Goal: Task Accomplishment & Management: Manage account settings

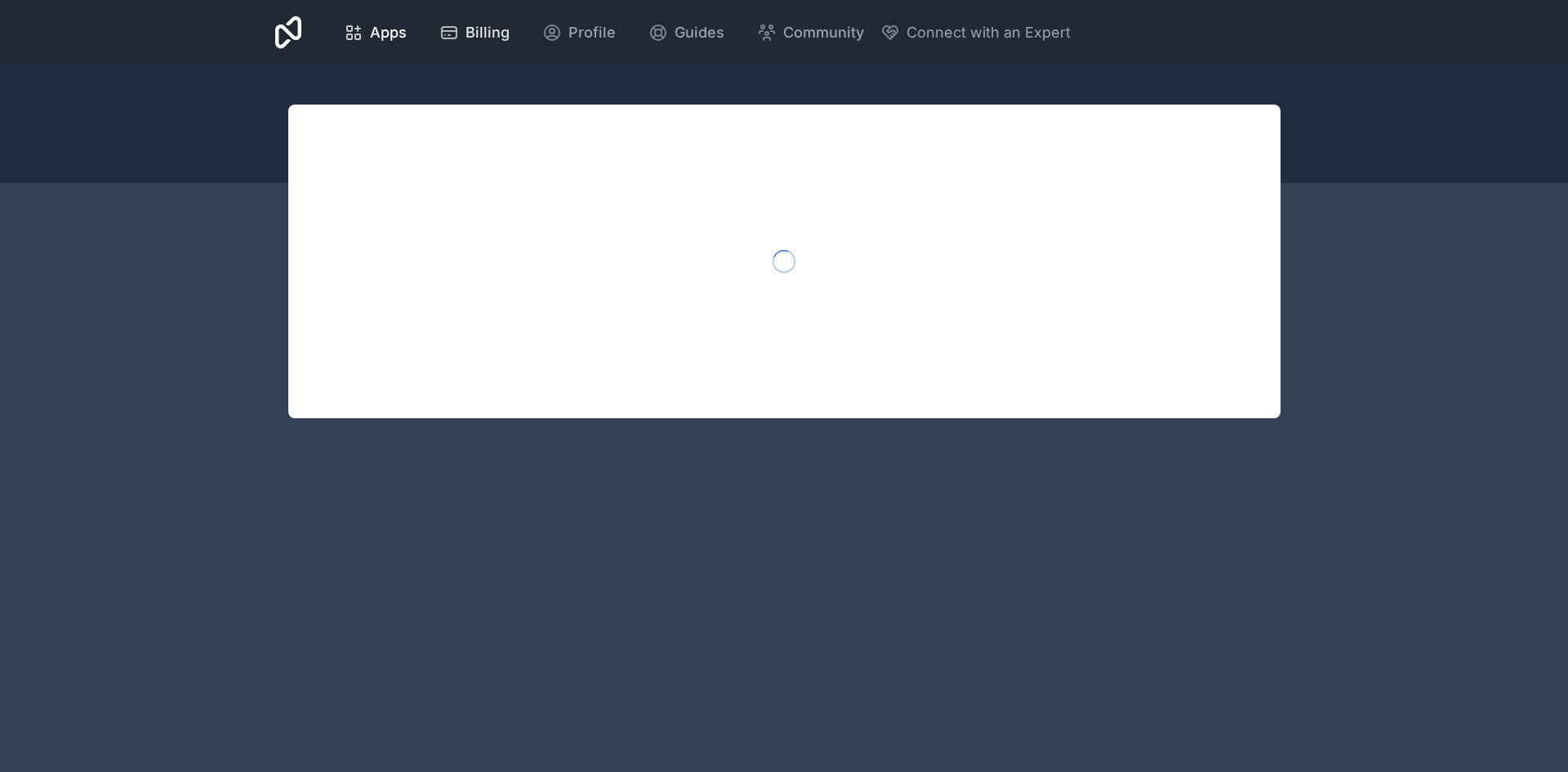
click at [471, 31] on span "Billing" at bounding box center [487, 32] width 44 height 23
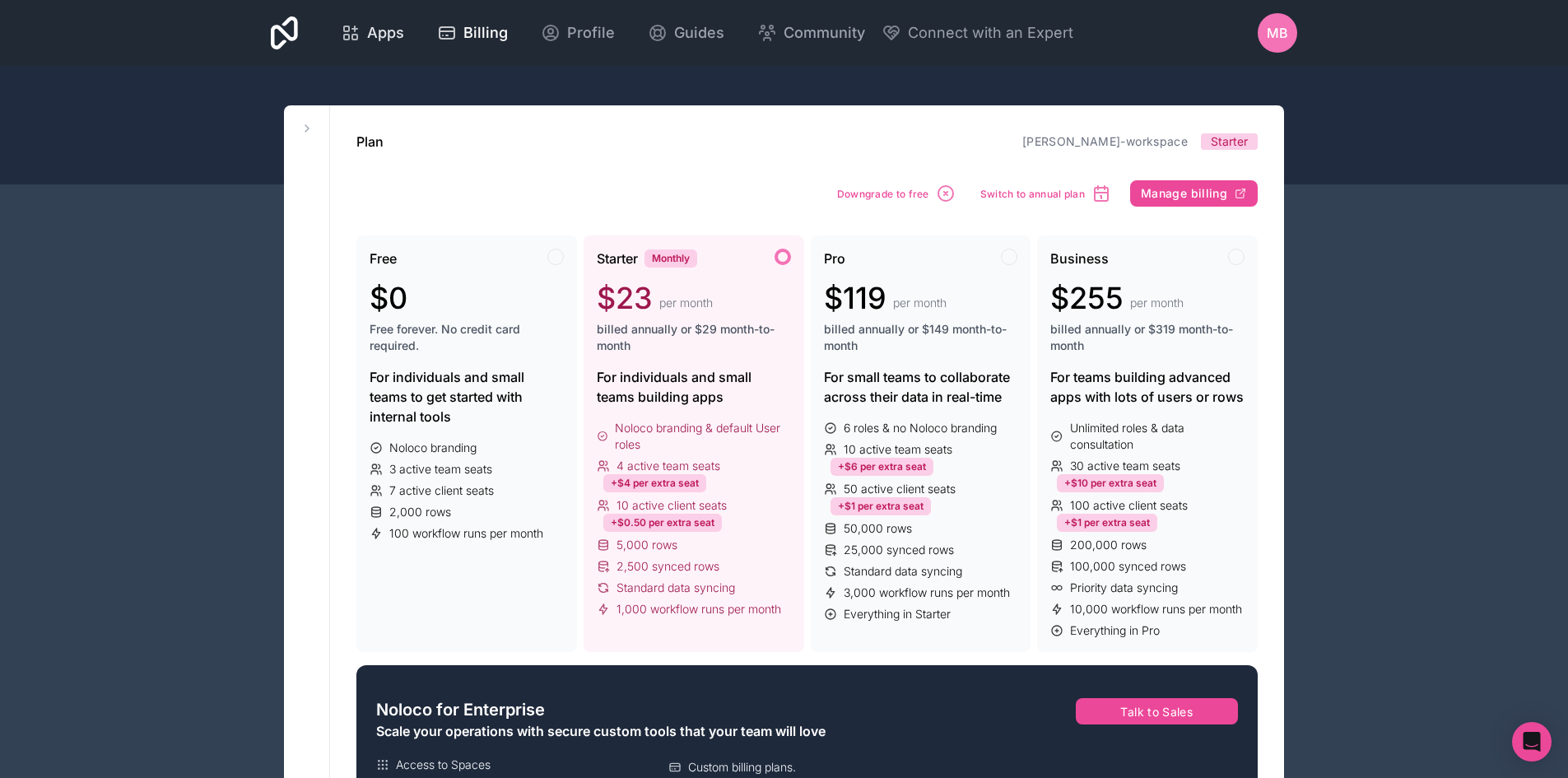
click at [394, 34] on span "Apps" at bounding box center [386, 33] width 37 height 23
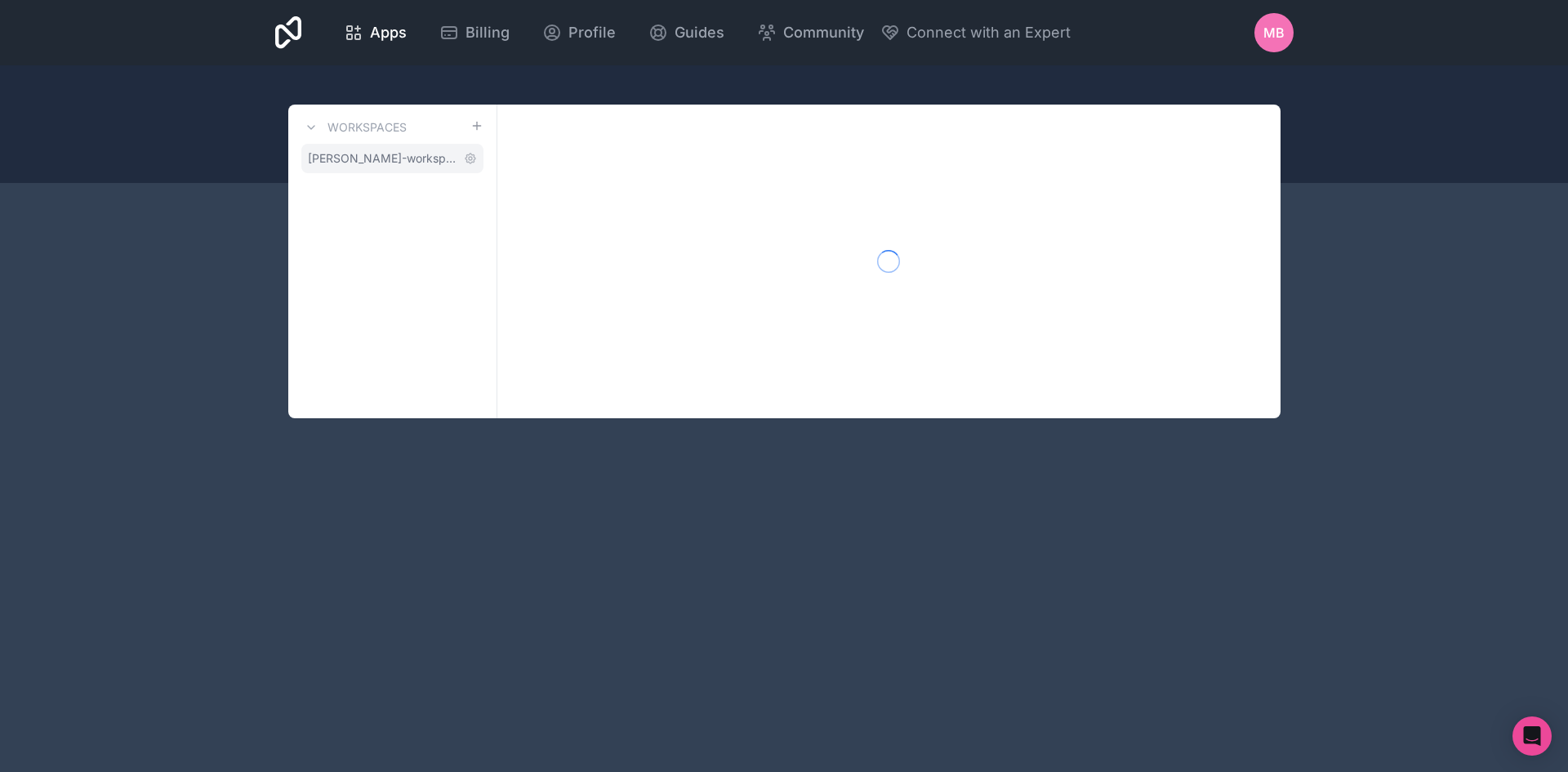
click at [417, 164] on span "[PERSON_NAME]-workspace" at bounding box center [382, 158] width 149 height 16
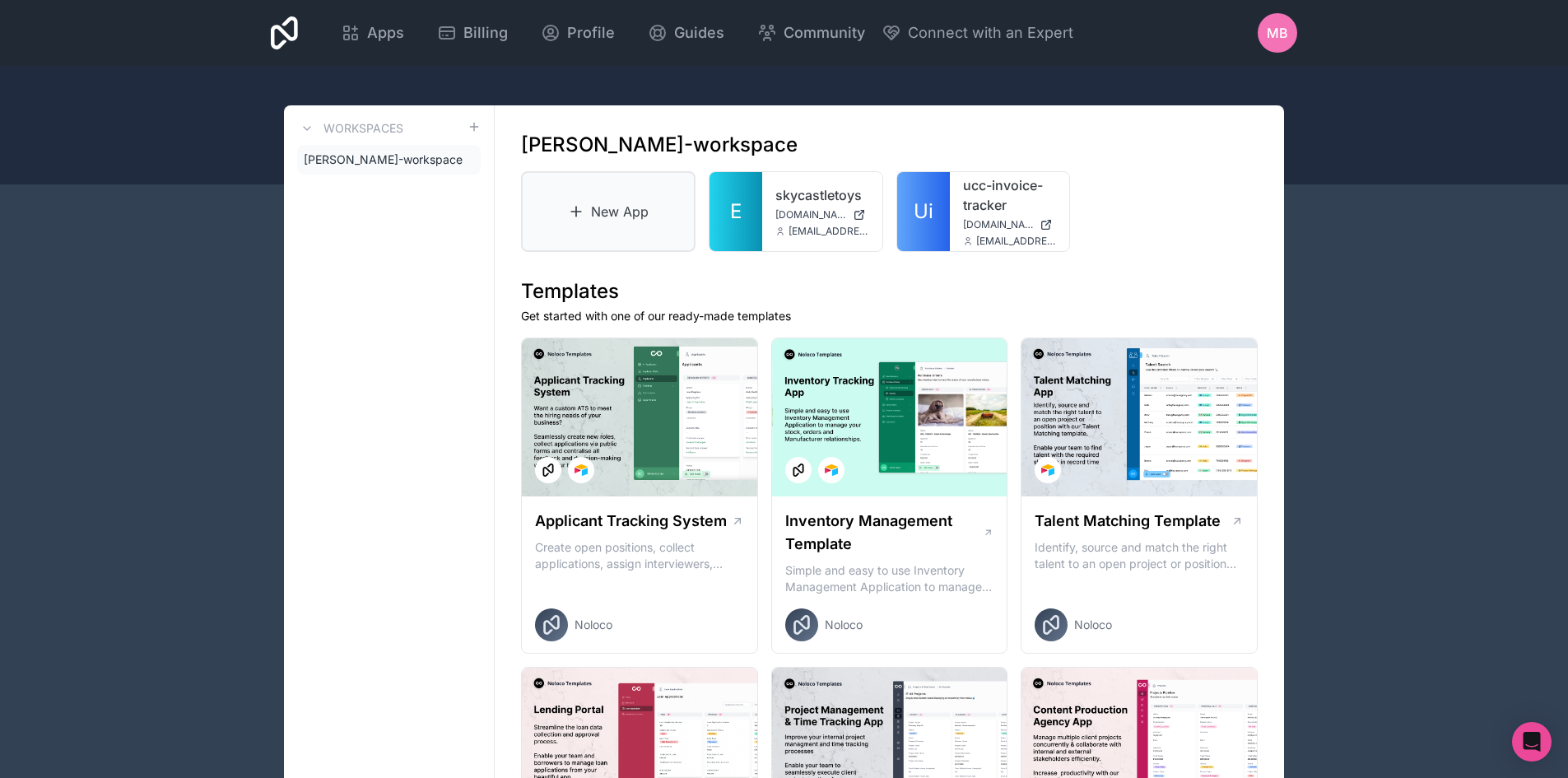
click at [616, 219] on link "New App" at bounding box center [608, 211] width 174 height 80
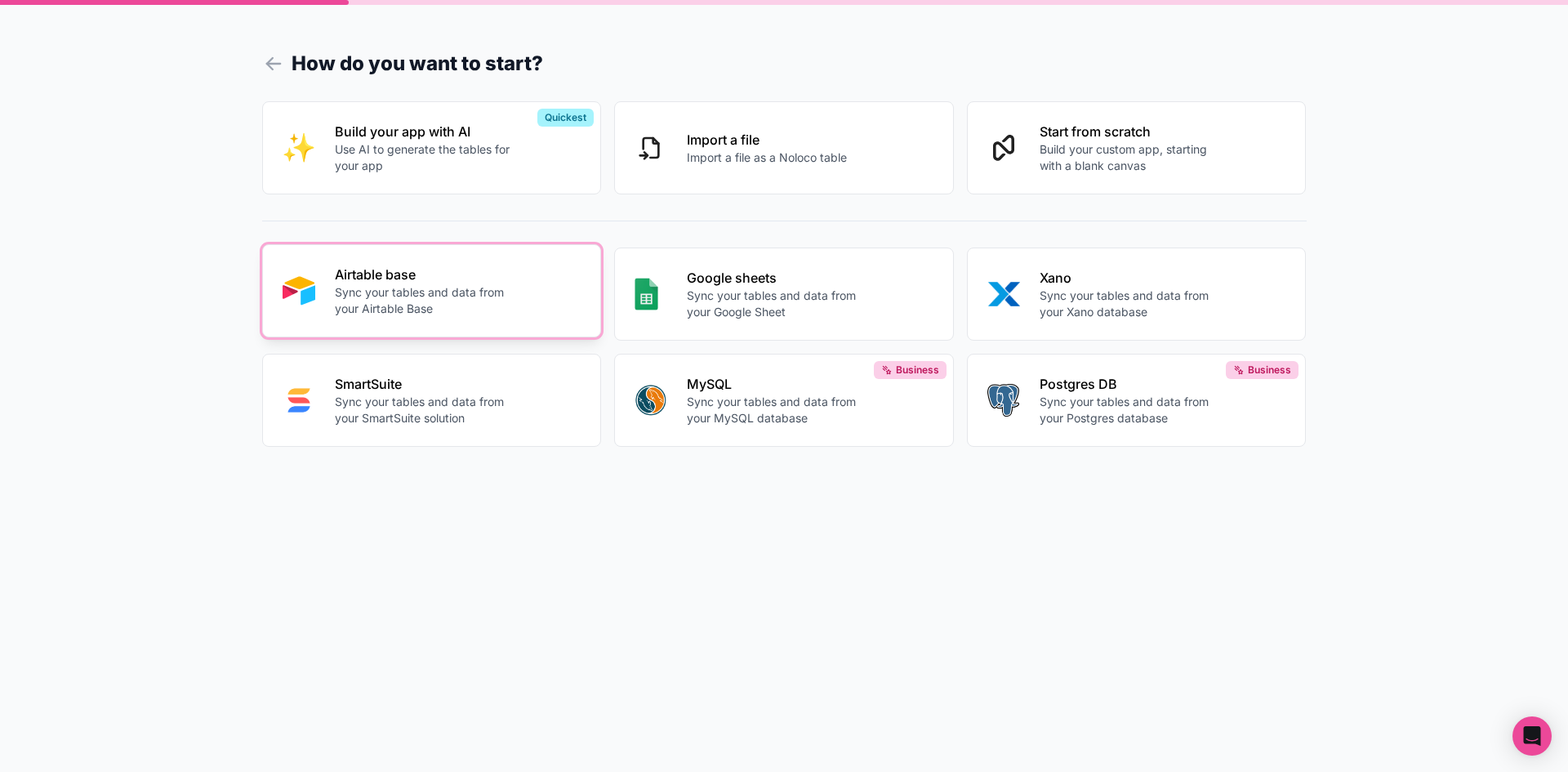
click at [463, 304] on p "Sync your tables and data from your Airtable Base" at bounding box center [425, 300] width 181 height 32
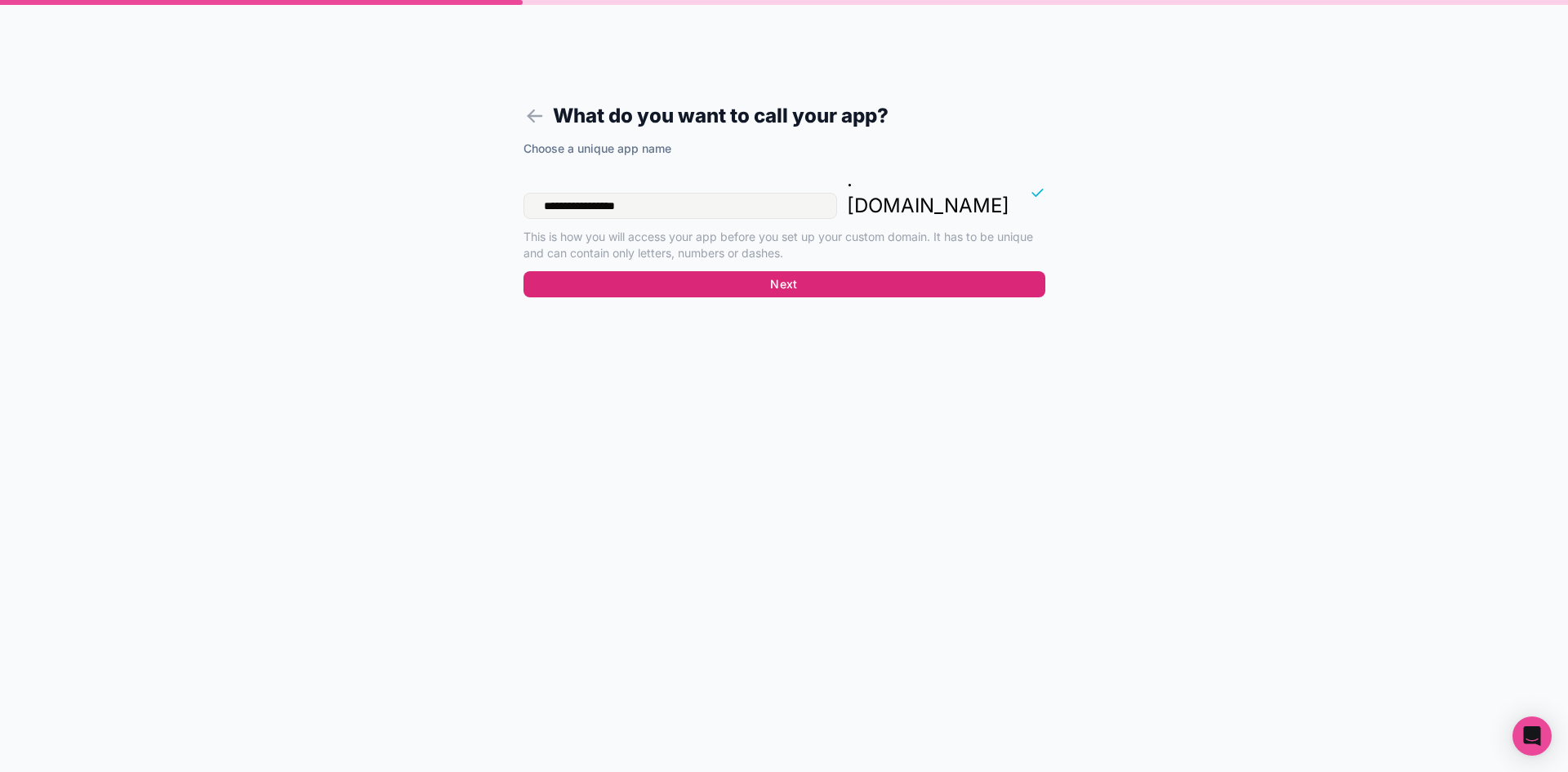
click at [848, 272] on button "Next" at bounding box center [784, 285] width 522 height 27
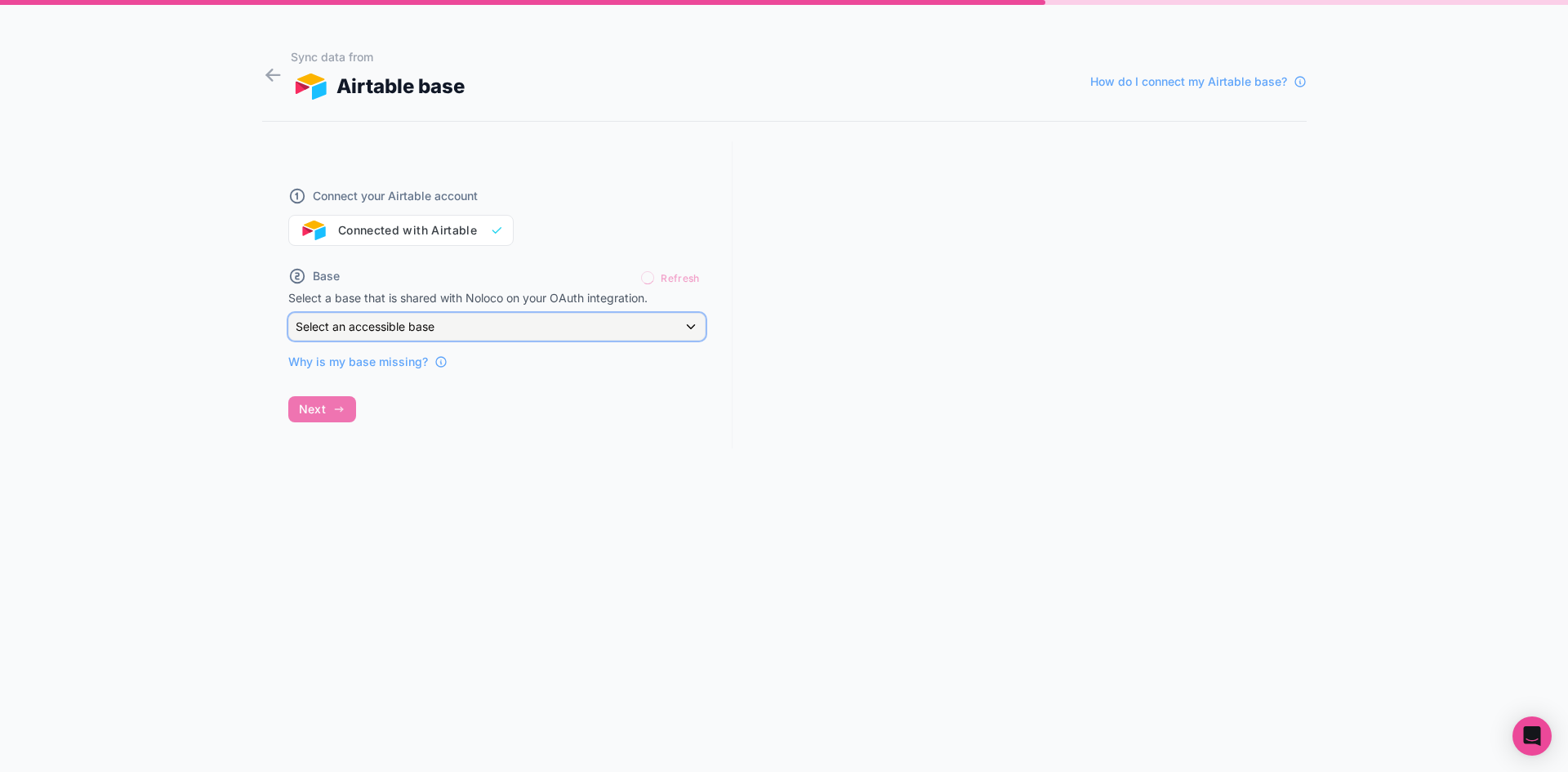
click at [491, 330] on div "Select an accessible base" at bounding box center [497, 327] width 416 height 27
click at [388, 520] on div at bounding box center [784, 386] width 1568 height 772
click at [446, 230] on div "Connect your Airtable account Connected with Airtable" at bounding box center [497, 206] width 417 height 79
drag, startPoint x: 330, startPoint y: 234, endPoint x: 338, endPoint y: 234, distance: 8.0
click at [338, 234] on div "Connect your Airtable account Connected with Airtable" at bounding box center [497, 206] width 417 height 79
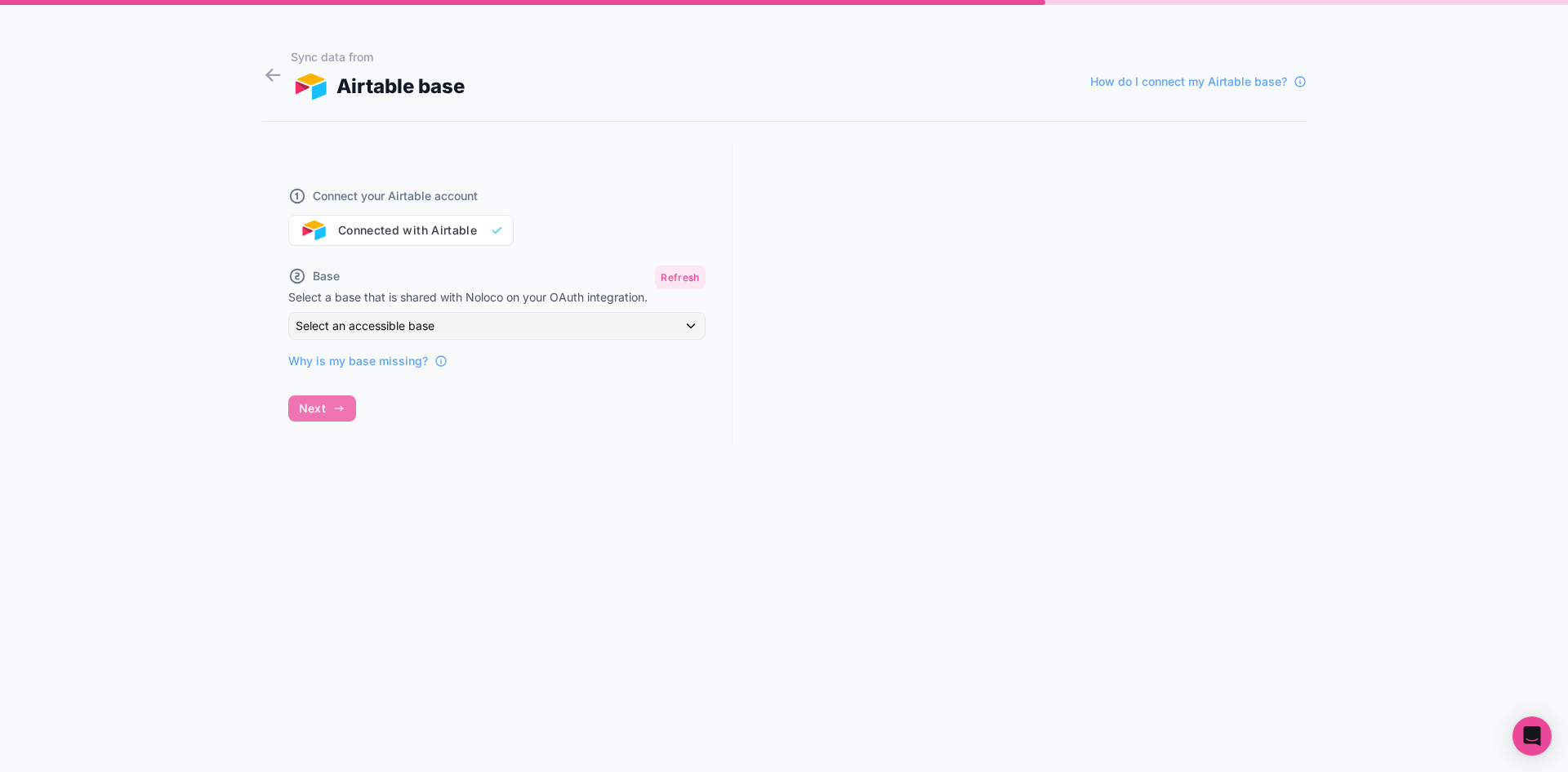
click at [675, 276] on button "Refresh" at bounding box center [680, 277] width 49 height 24
click at [515, 329] on div "Select an accessible base" at bounding box center [497, 326] width 416 height 27
click at [500, 554] on div at bounding box center [784, 386] width 1568 height 772
click at [411, 362] on span "Why is my base missing?" at bounding box center [358, 361] width 140 height 16
click at [695, 275] on button "Refresh" at bounding box center [680, 277] width 49 height 24
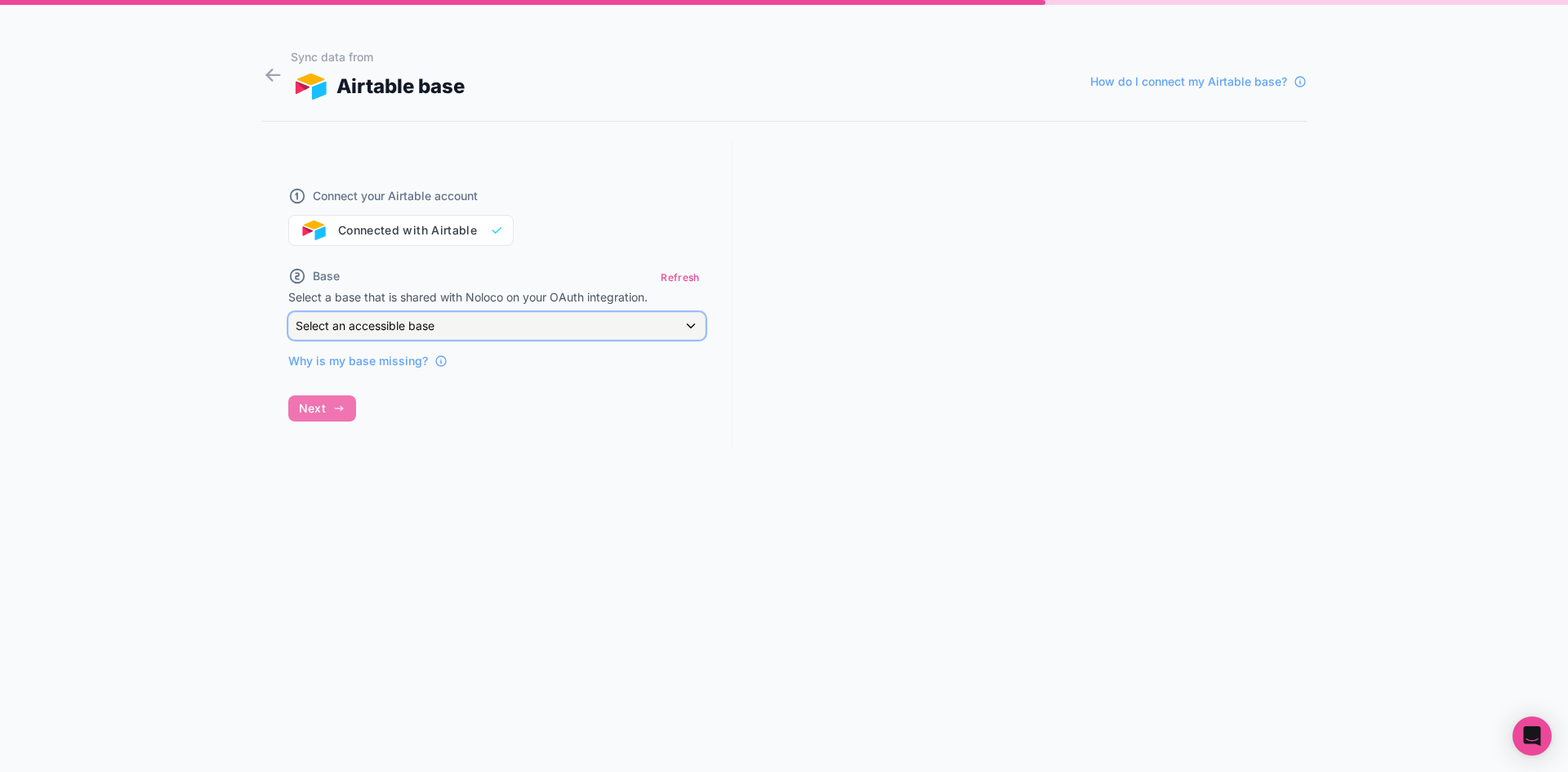
click at [656, 321] on div "Select an accessible base" at bounding box center [497, 326] width 416 height 27
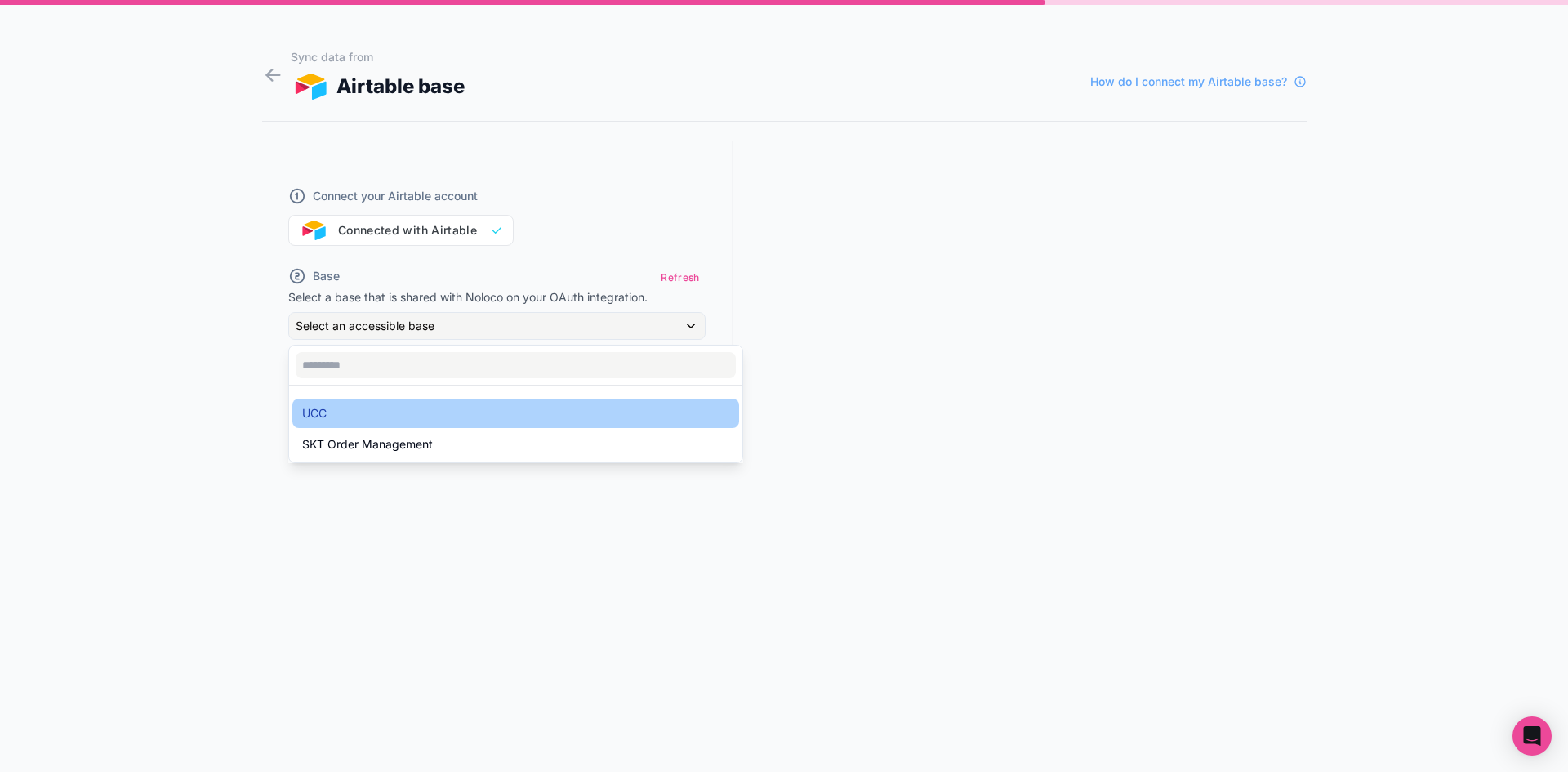
click at [566, 411] on div "UCC" at bounding box center [516, 413] width 427 height 20
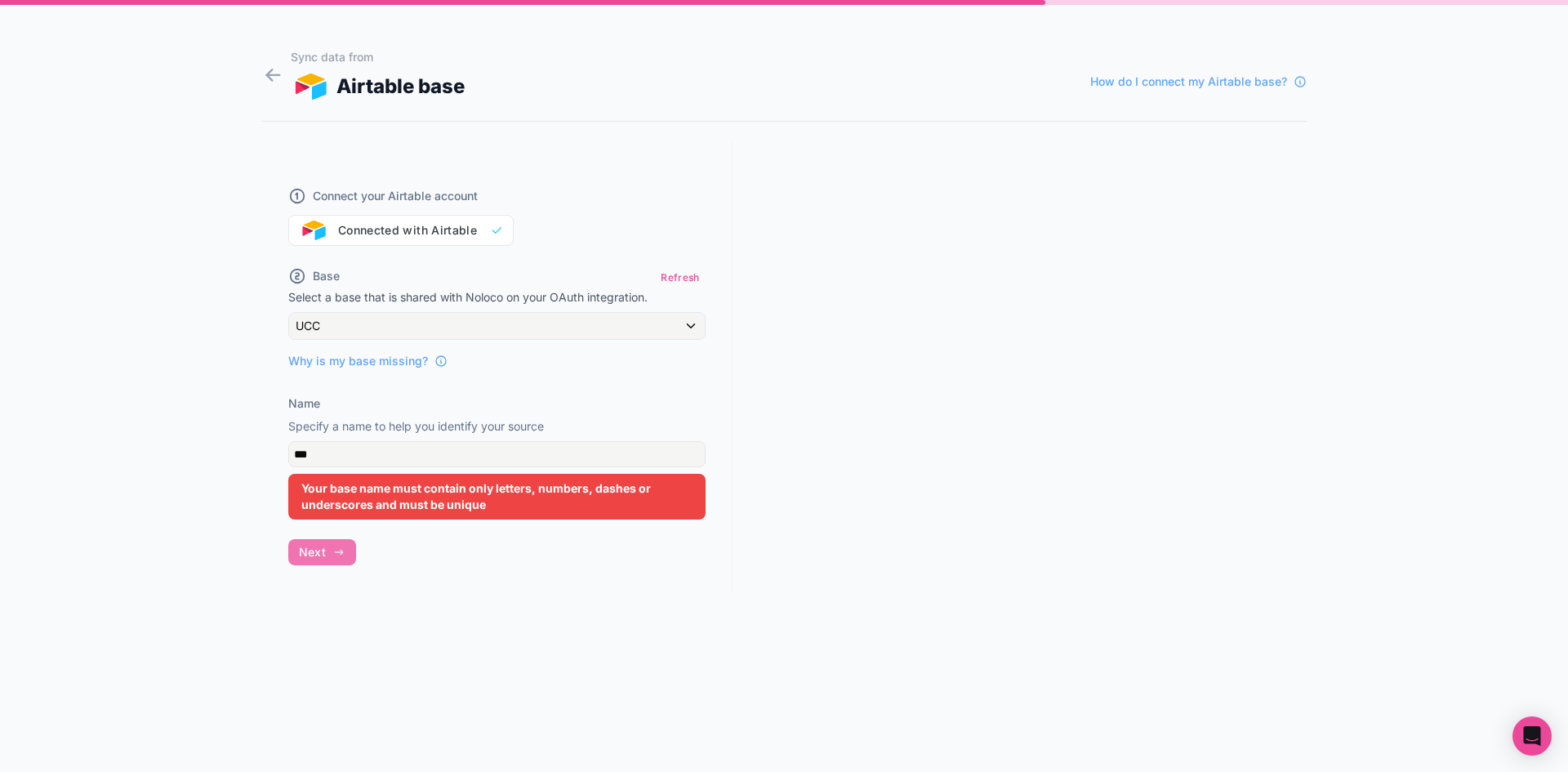
drag, startPoint x: 397, startPoint y: 491, endPoint x: 583, endPoint y: 481, distance: 186.3
click at [583, 481] on div "Your base name must contain only letters, numbers, dashes or underscores and mu…" at bounding box center [497, 497] width 417 height 46
click at [607, 502] on div "Your base name must contain only letters, numbers, dashes or underscores and mu…" at bounding box center [497, 497] width 417 height 46
click at [476, 446] on input "***" at bounding box center [497, 454] width 417 height 27
type input "*"
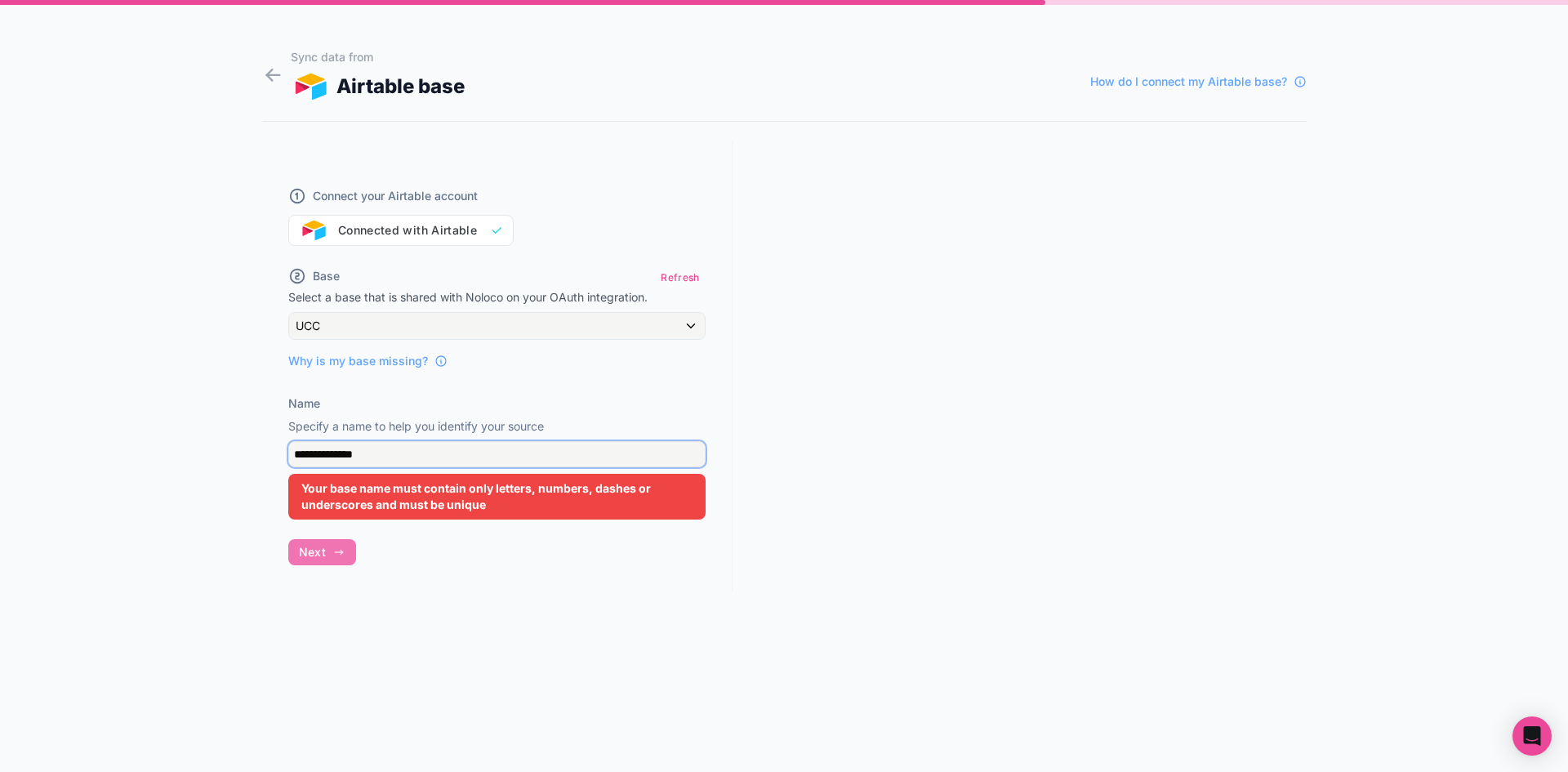
type input "*****"
type input "*"
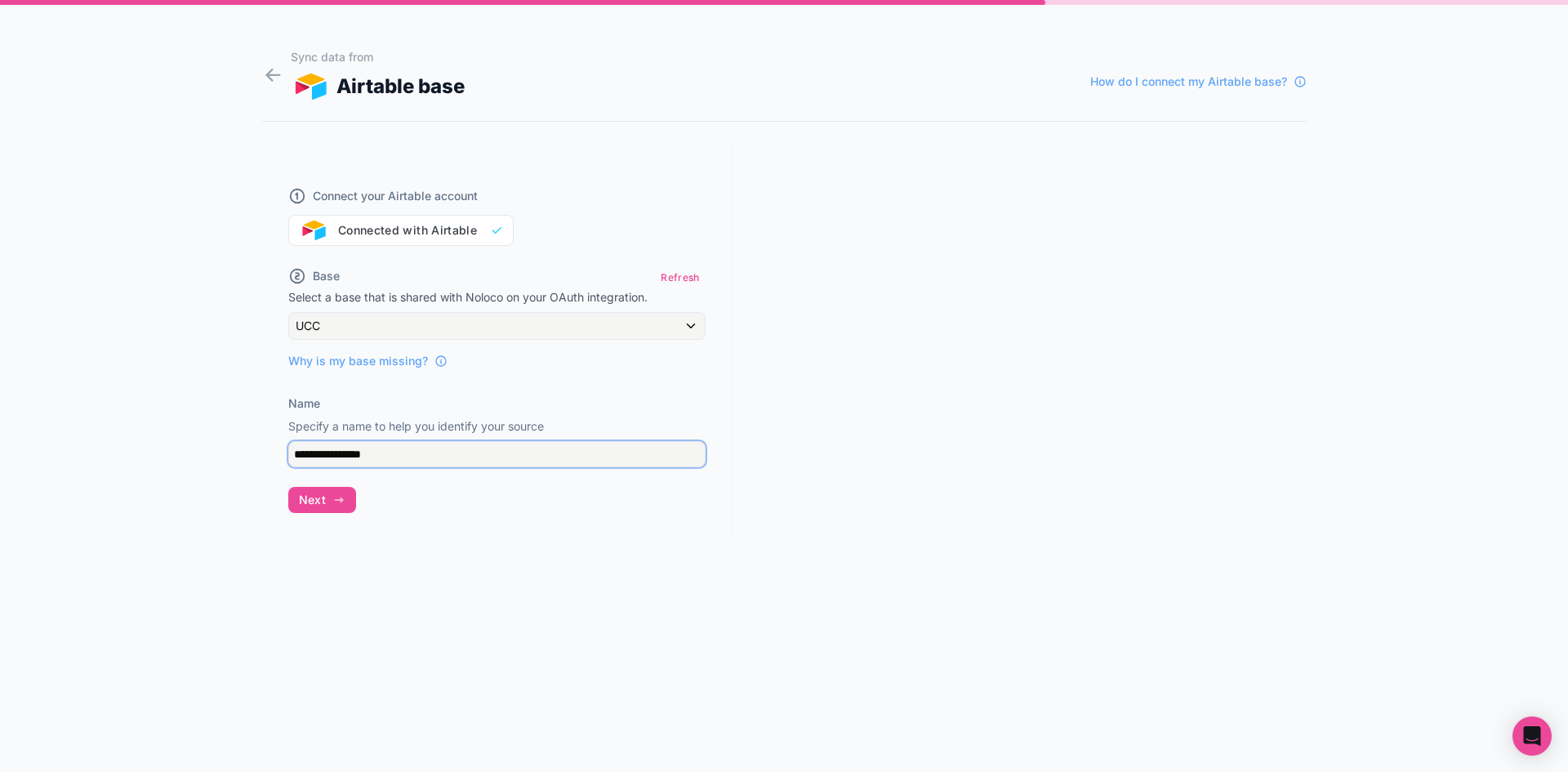
type input "**********"
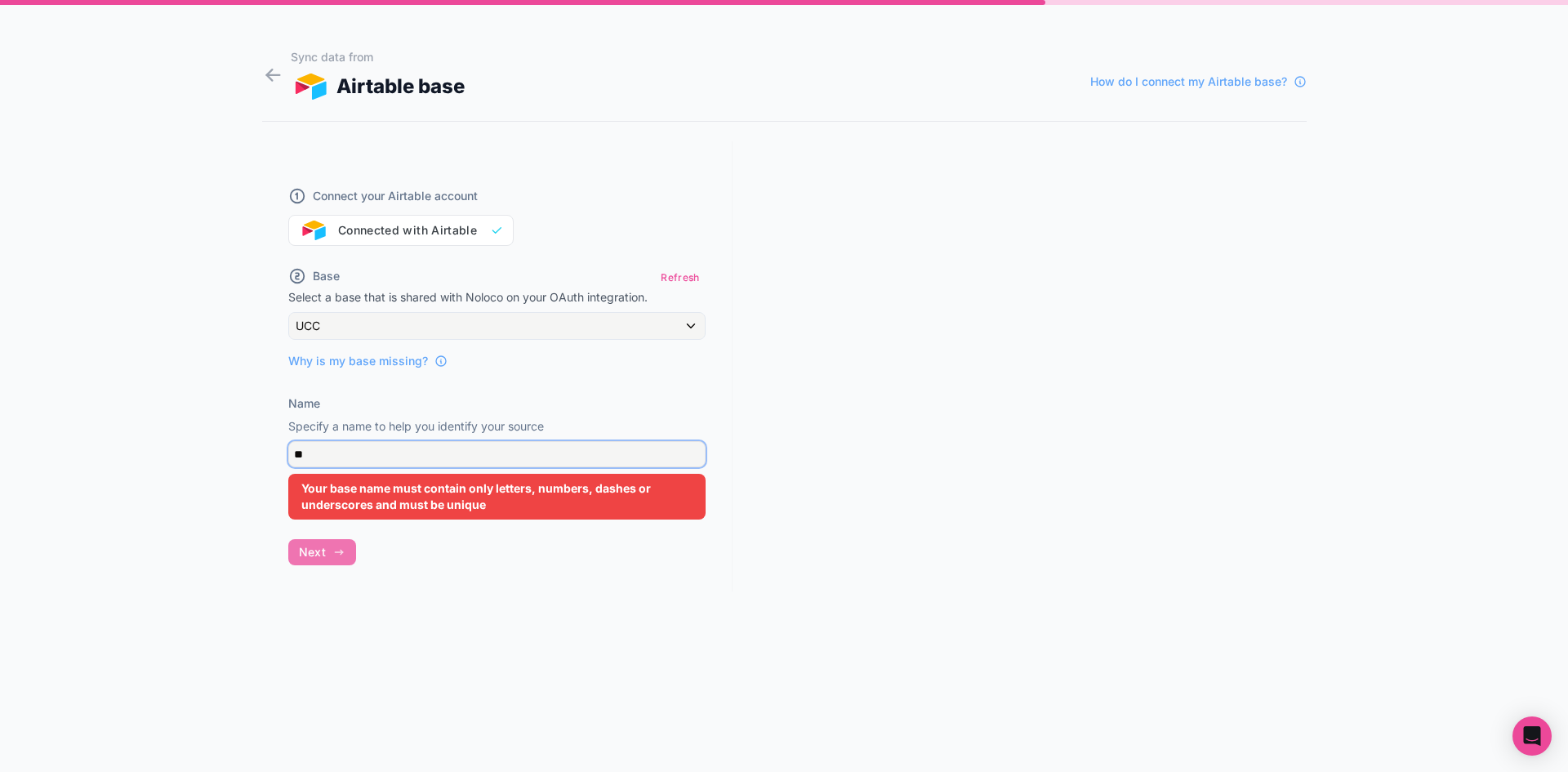
type input "***"
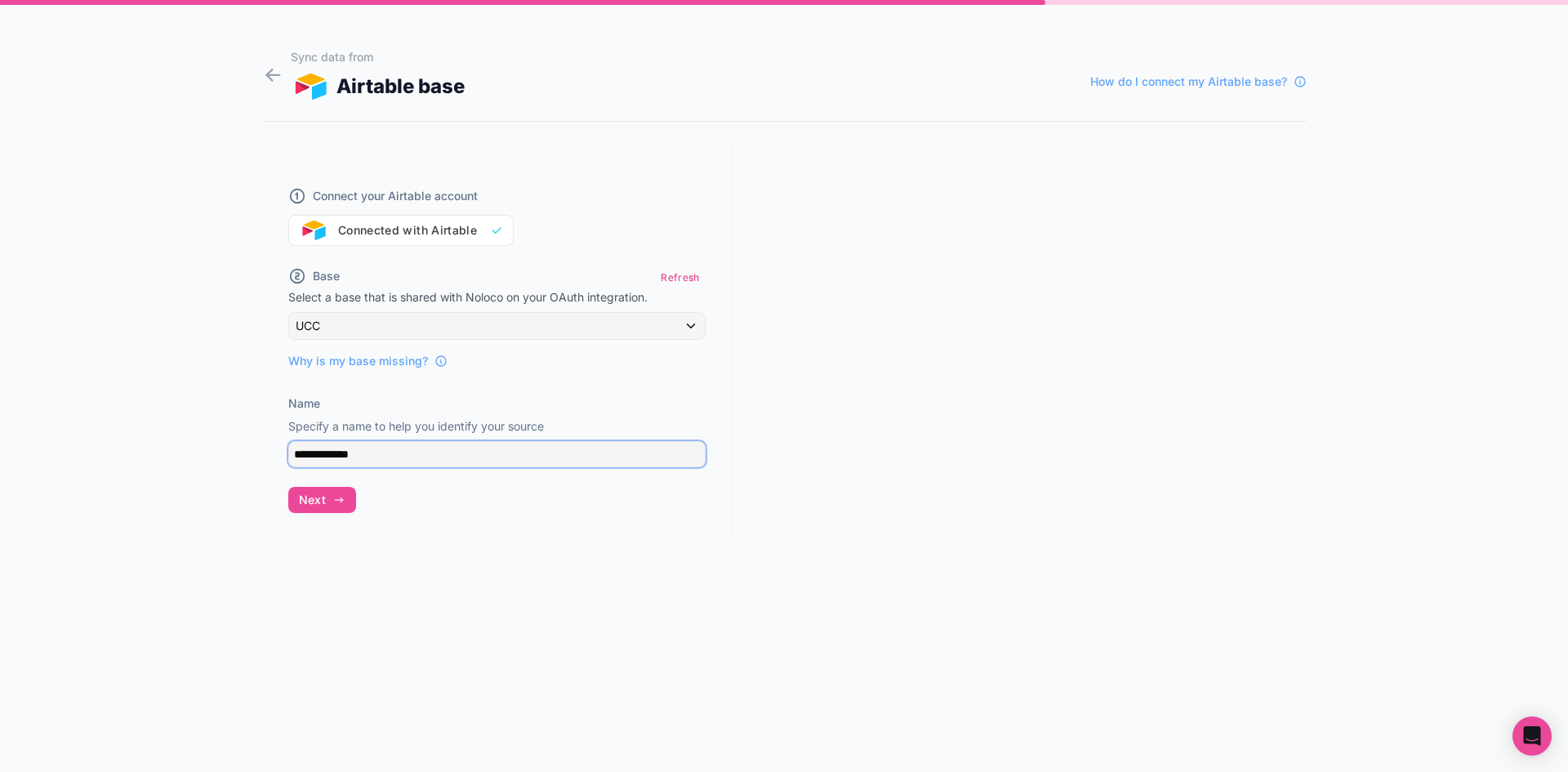
click at [294, 451] on input "**********" at bounding box center [497, 454] width 417 height 27
type input "**********"
click at [335, 502] on icon "button" at bounding box center [339, 499] width 13 height 13
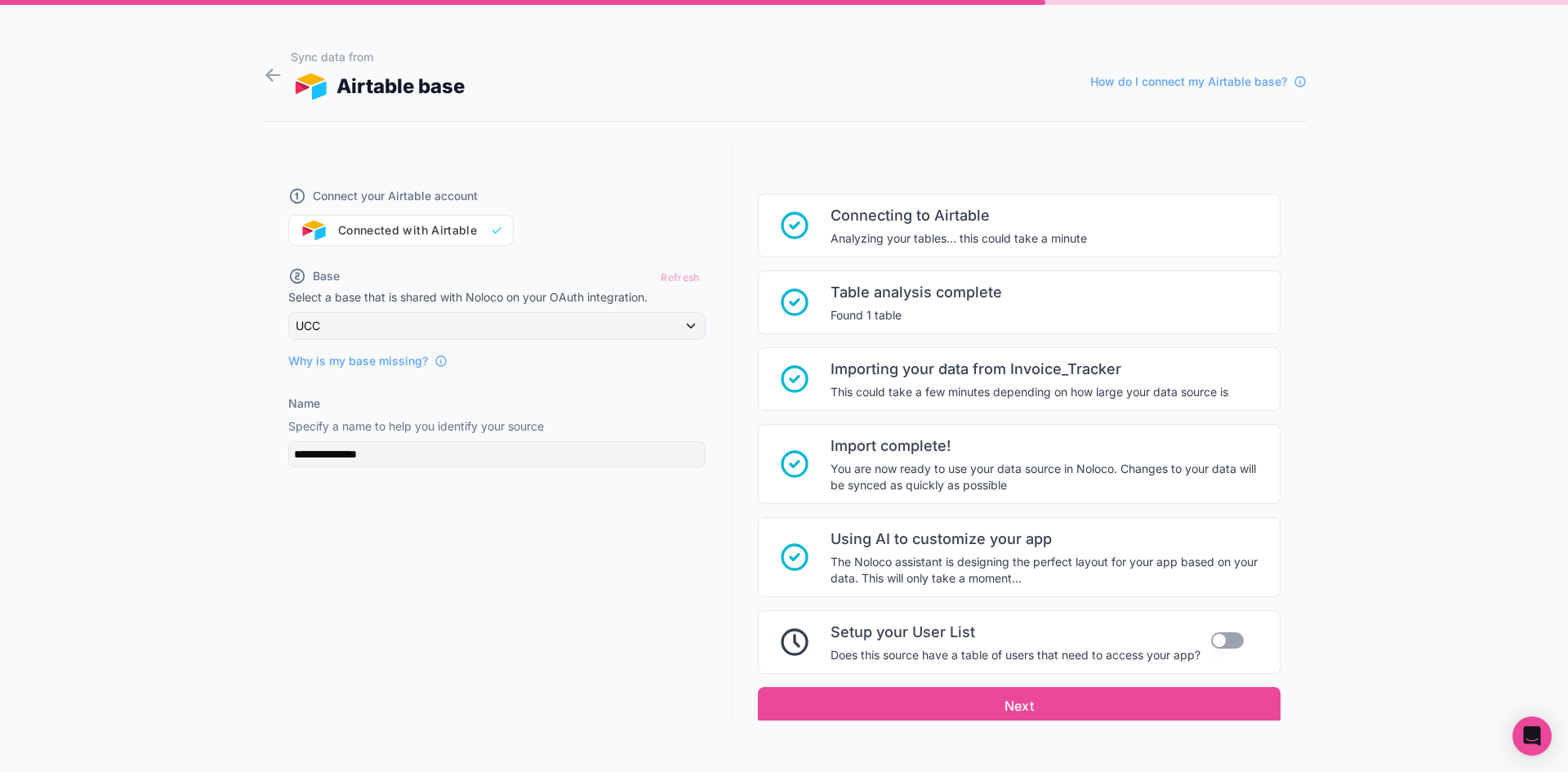
scroll to position [56, 0]
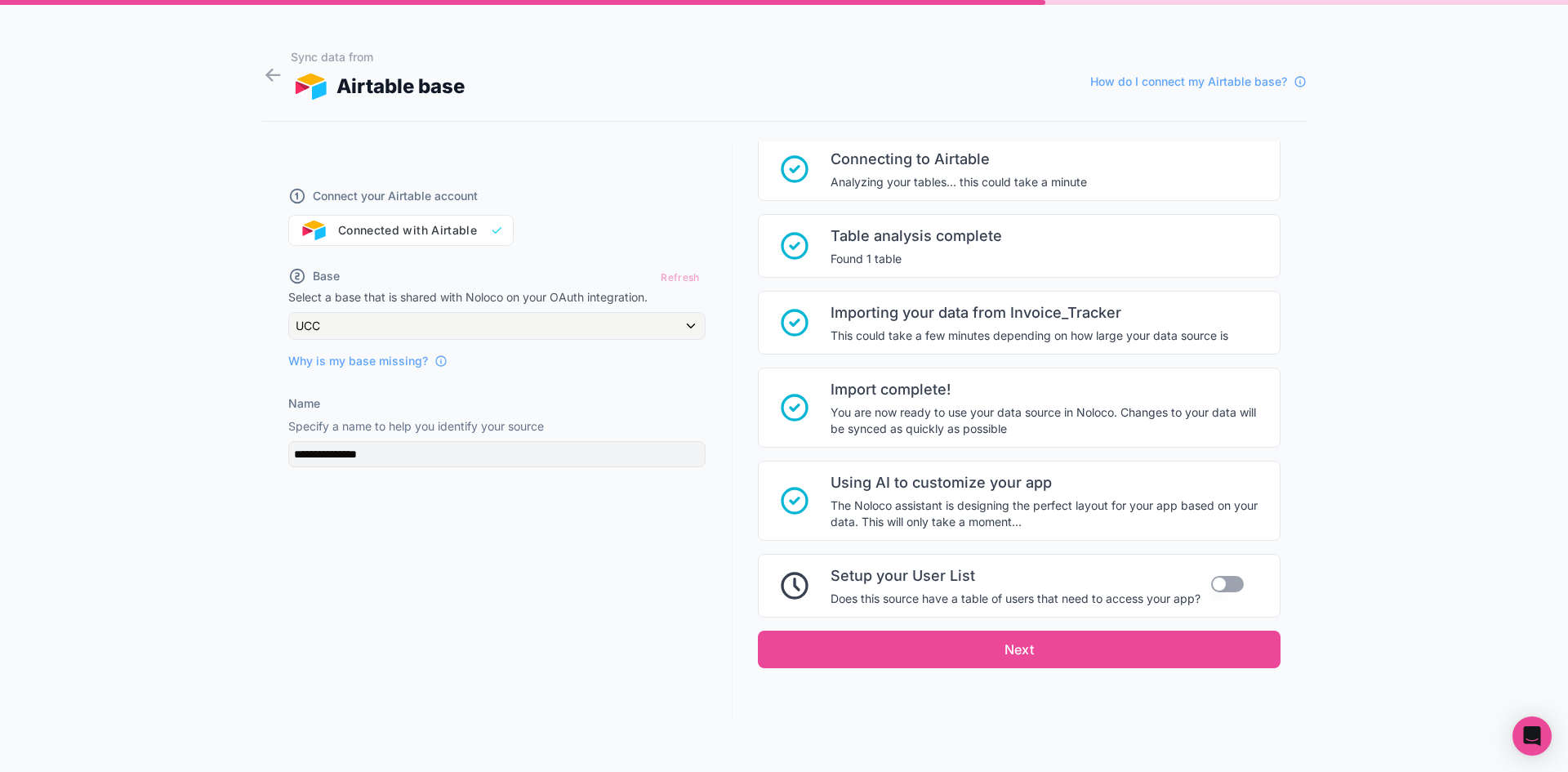
drag, startPoint x: 964, startPoint y: 598, endPoint x: 1059, endPoint y: 601, distance: 95.0
click at [1053, 600] on span "Does this source have a table of users that need to access your app?" at bounding box center [1016, 598] width 370 height 16
click at [1085, 603] on span "Does this source have a table of users that need to access your app?" at bounding box center [1016, 598] width 370 height 16
drag, startPoint x: 887, startPoint y: 602, endPoint x: 1027, endPoint y: 598, distance: 140.1
click at [1026, 598] on span "Does this source have a table of users that need to access your app?" at bounding box center [1016, 598] width 370 height 16
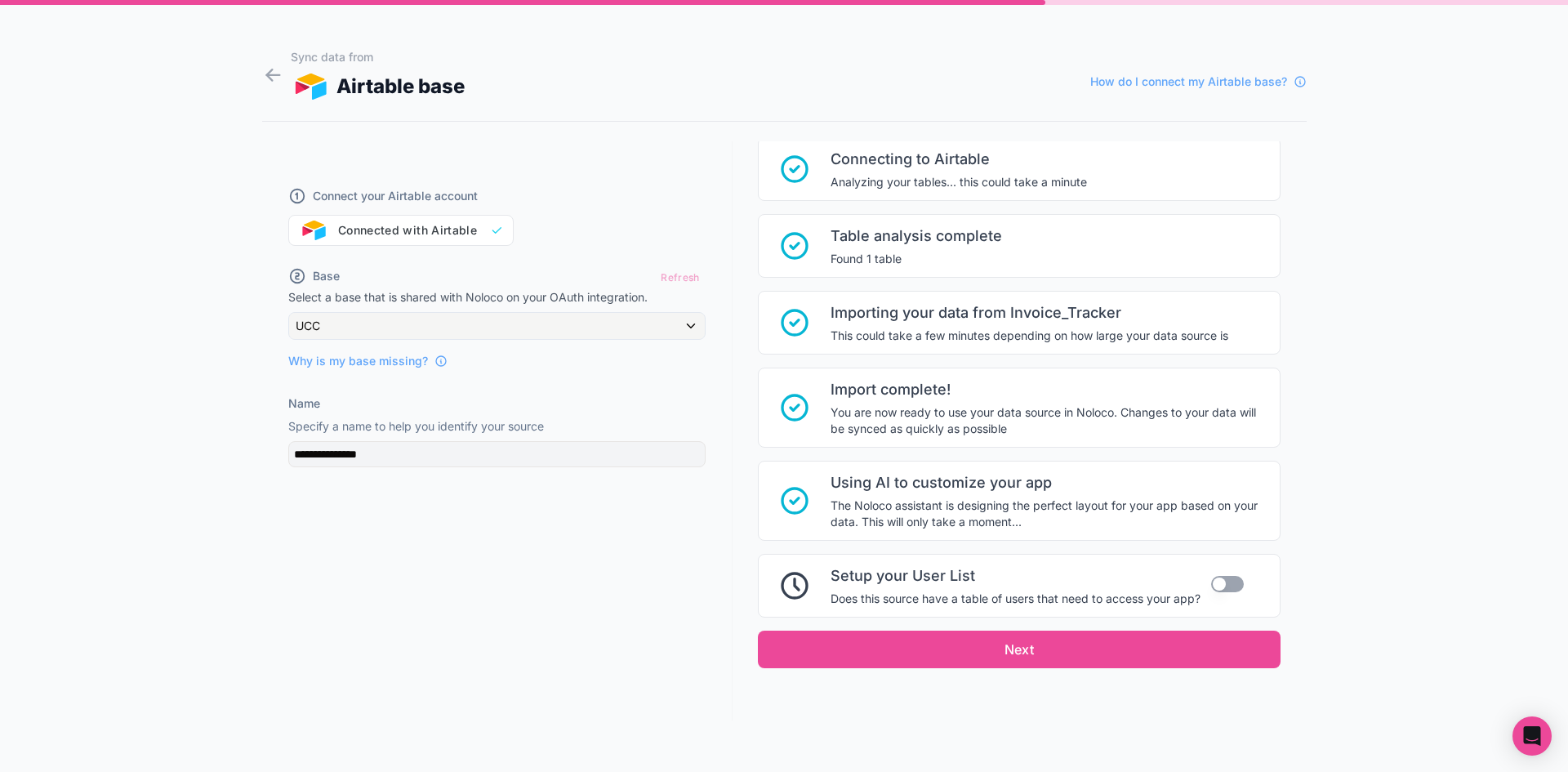
click at [1028, 598] on span "Does this source have a table of users that need to access your app?" at bounding box center [1016, 598] width 370 height 16
drag, startPoint x: 989, startPoint y: 598, endPoint x: 1105, endPoint y: 595, distance: 116.0
click at [1103, 595] on span "Does this source have a table of users that need to access your app?" at bounding box center [1016, 598] width 370 height 16
click at [1106, 597] on span "Does this source have a table of users that need to access your app?" at bounding box center [1016, 598] width 370 height 16
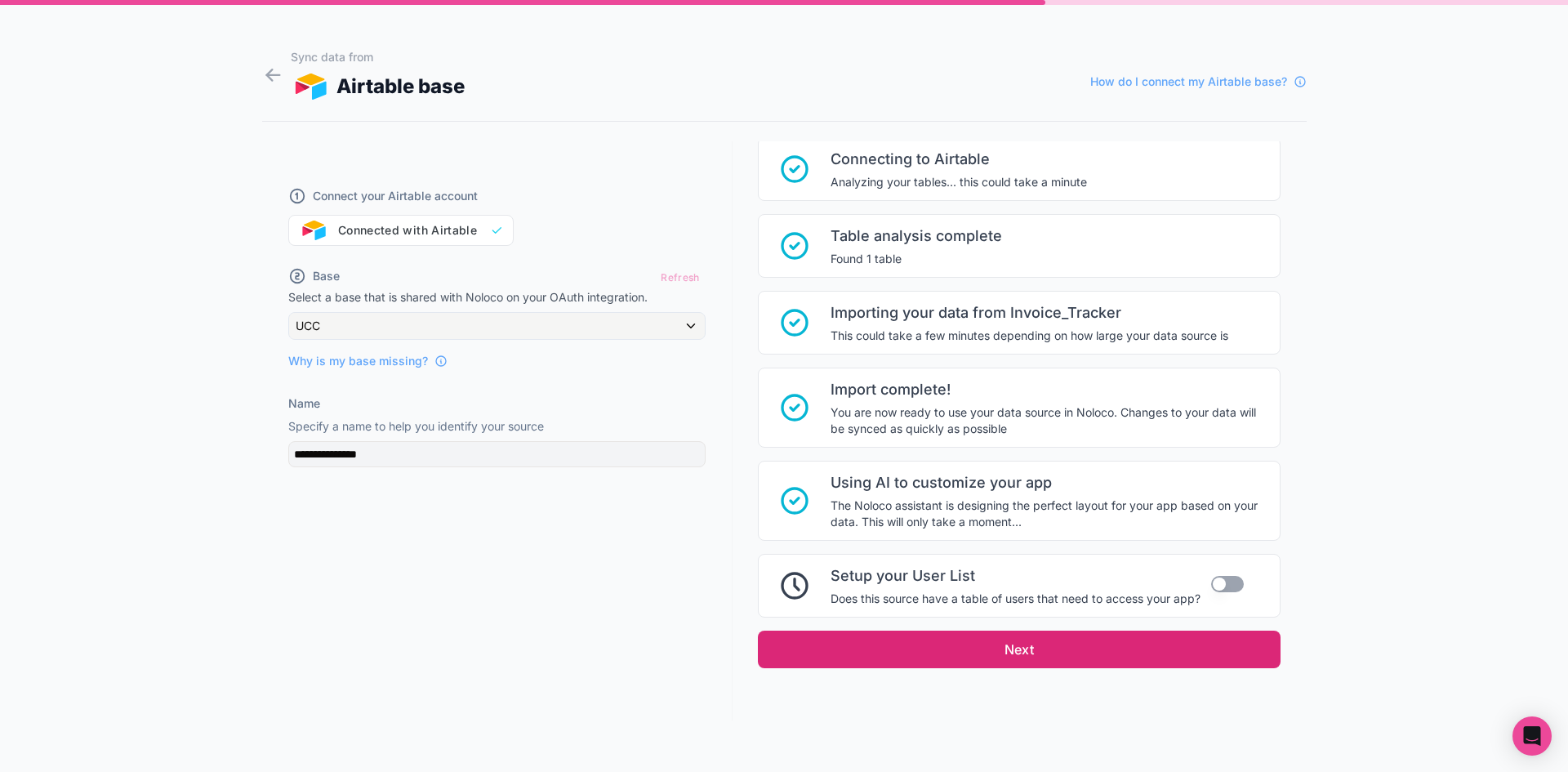
click at [1049, 650] on button "Next" at bounding box center [1019, 650] width 522 height 38
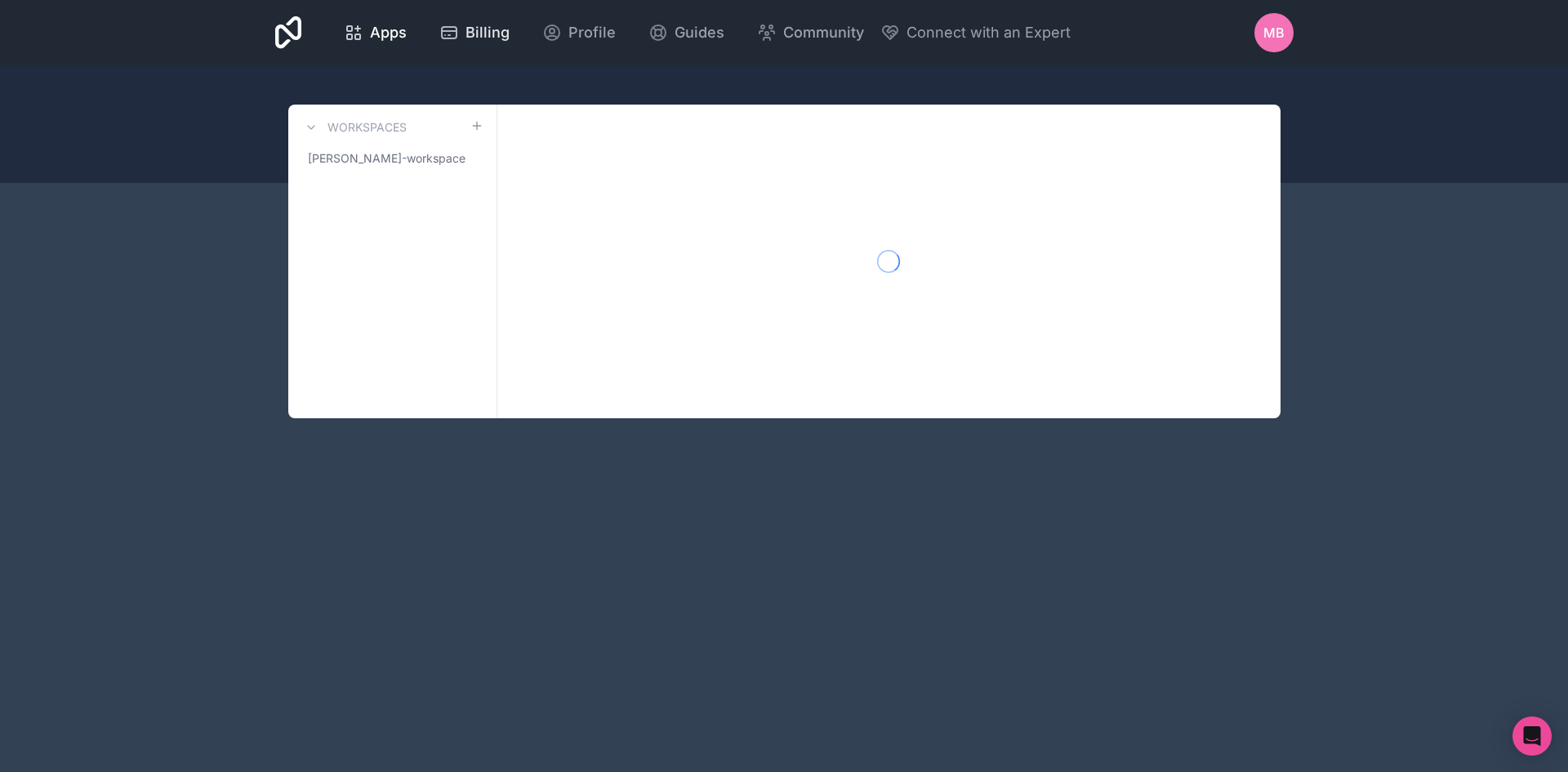
click at [476, 35] on span "Billing" at bounding box center [487, 32] width 44 height 23
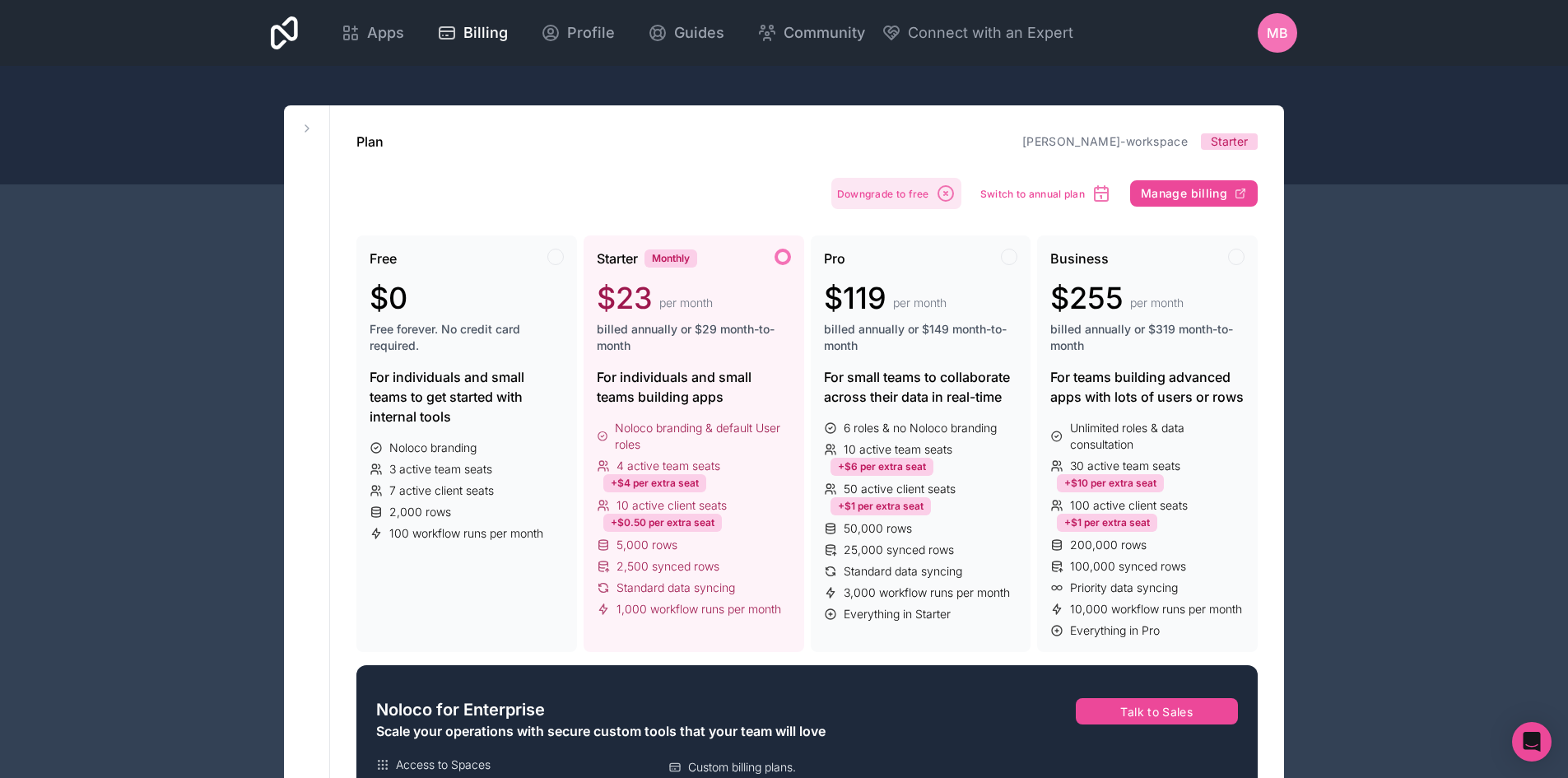
click at [910, 195] on span "Downgrade to free" at bounding box center [884, 193] width 92 height 12
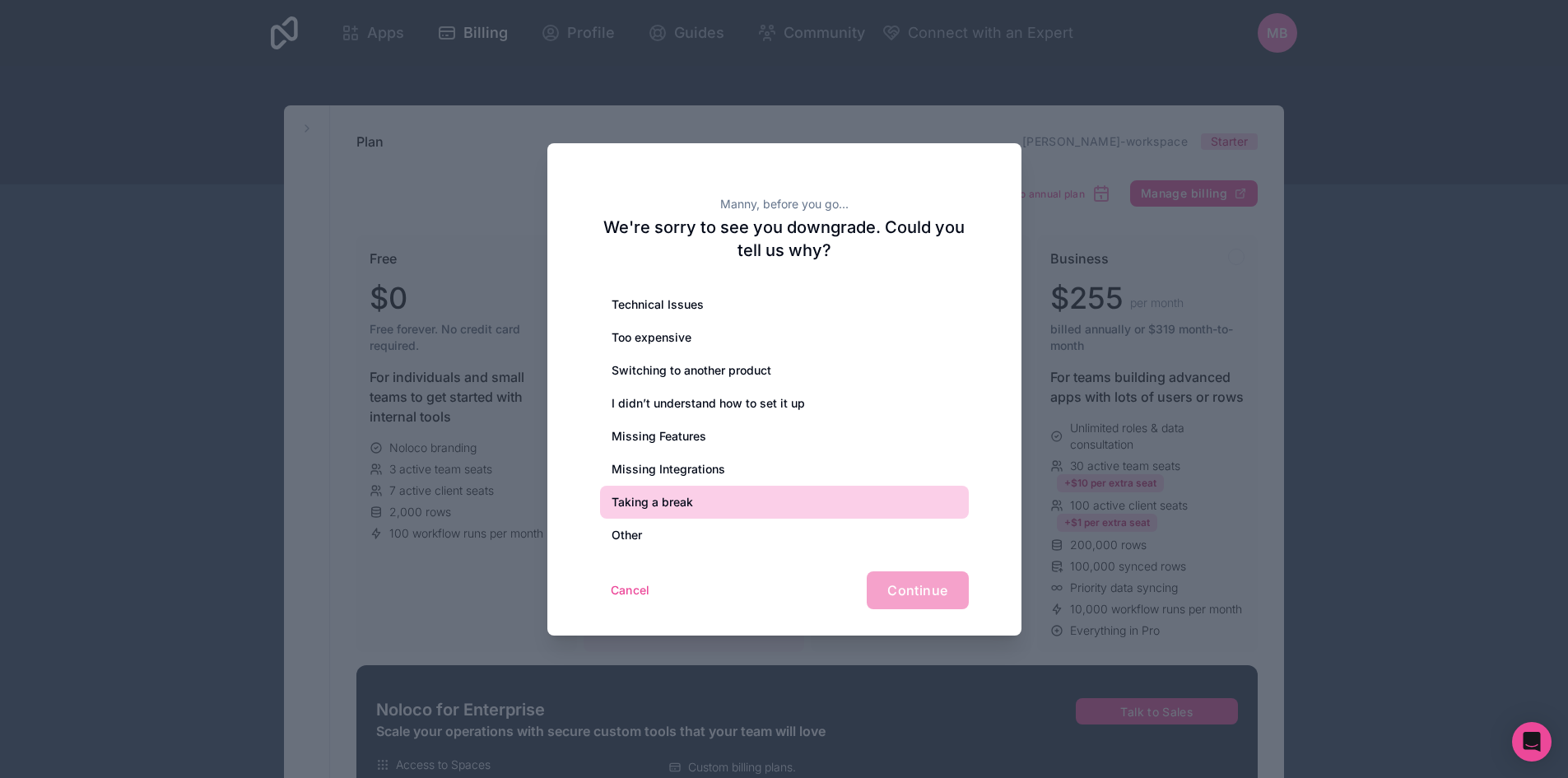
click at [715, 506] on div "Taking a break" at bounding box center [784, 501] width 369 height 33
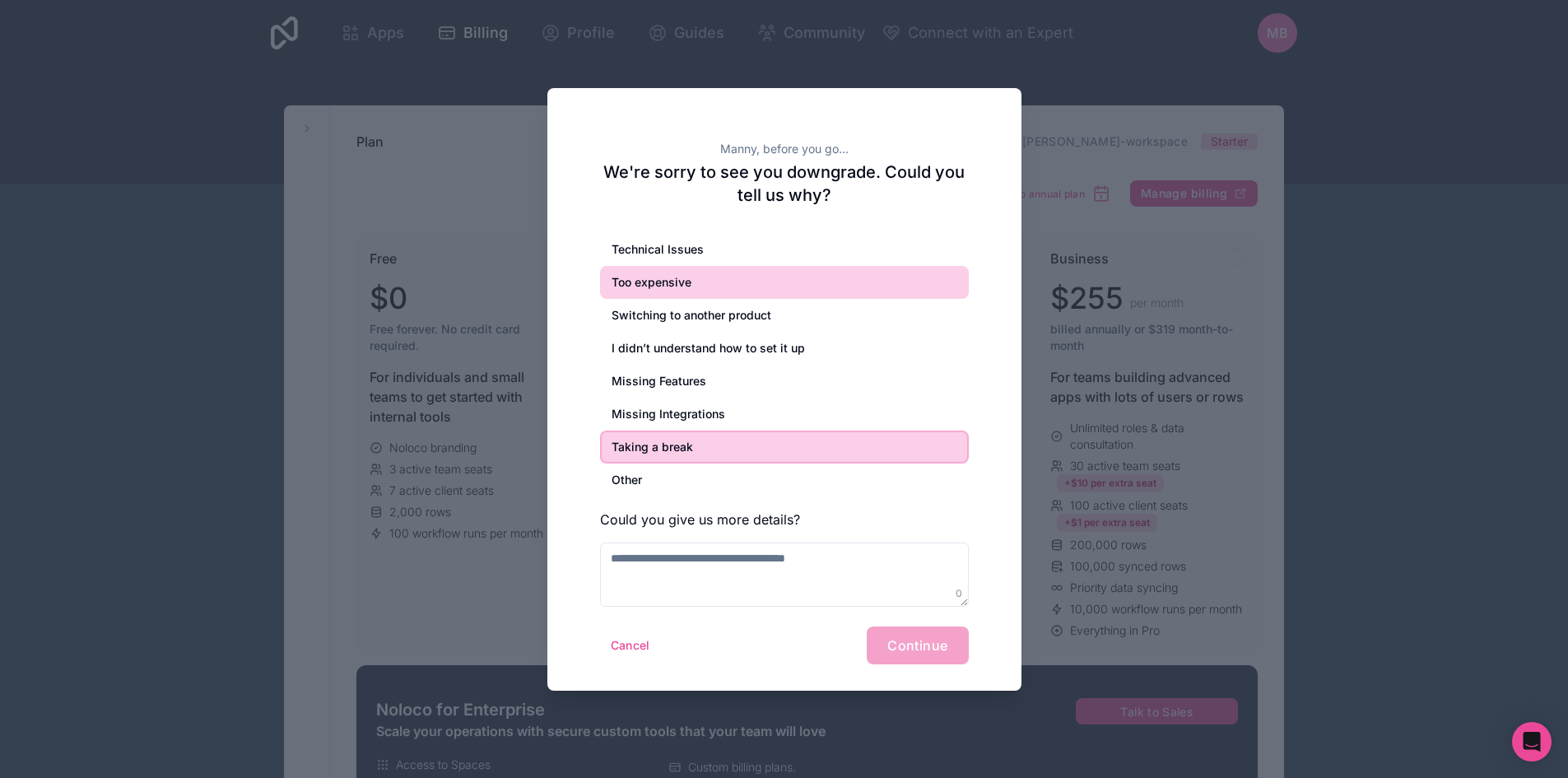
click at [771, 282] on div "Too expensive" at bounding box center [784, 282] width 369 height 33
click at [729, 444] on div "Taking a break" at bounding box center [784, 447] width 369 height 33
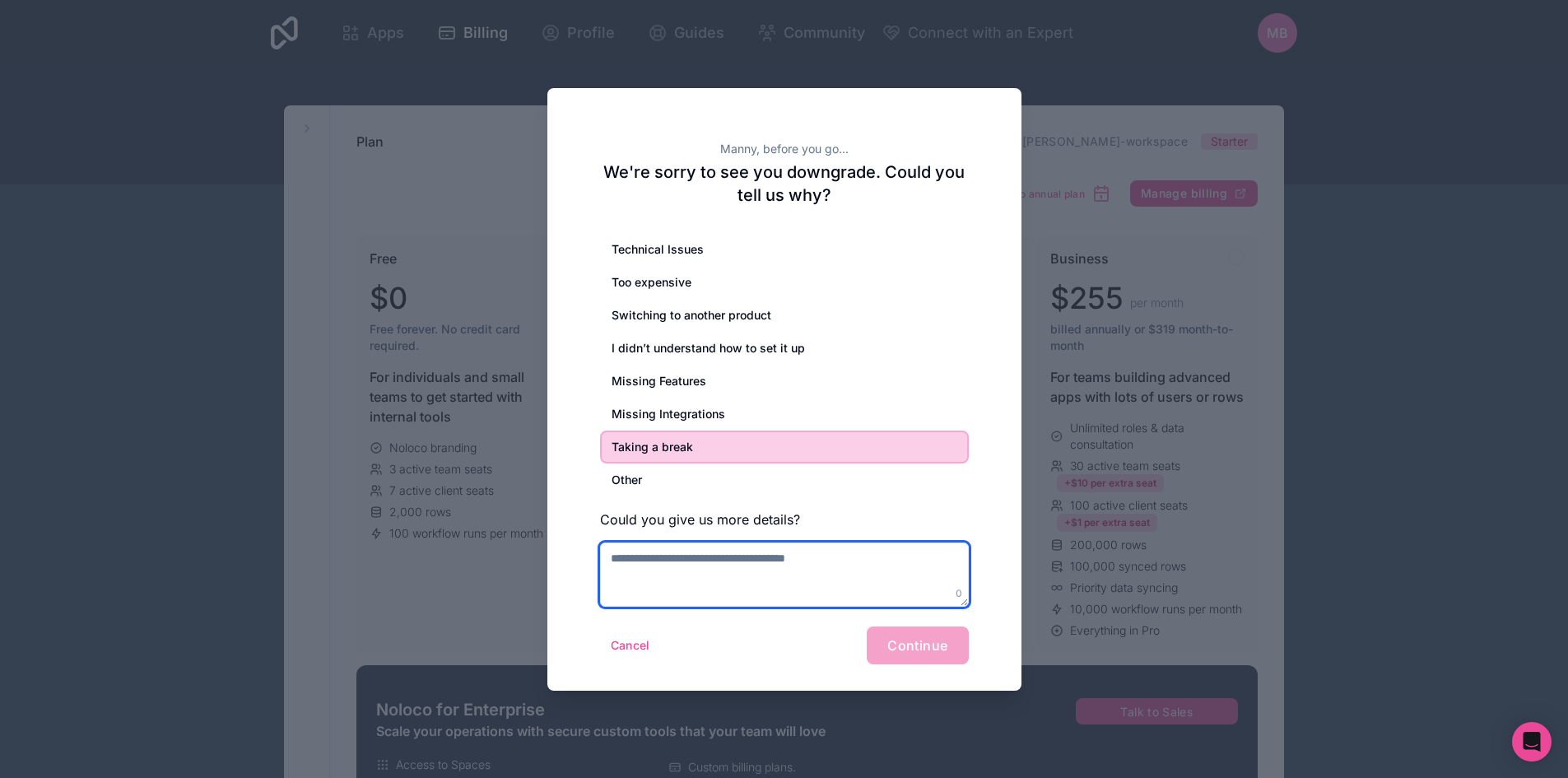
click at [716, 553] on textarea at bounding box center [784, 574] width 369 height 64
click at [908, 656] on div "Cancel Continue" at bounding box center [784, 645] width 369 height 38
drag, startPoint x: 897, startPoint y: 564, endPoint x: 910, endPoint y: 551, distance: 18.4
click at [897, 562] on textarea at bounding box center [784, 574] width 369 height 64
type textarea "**********"
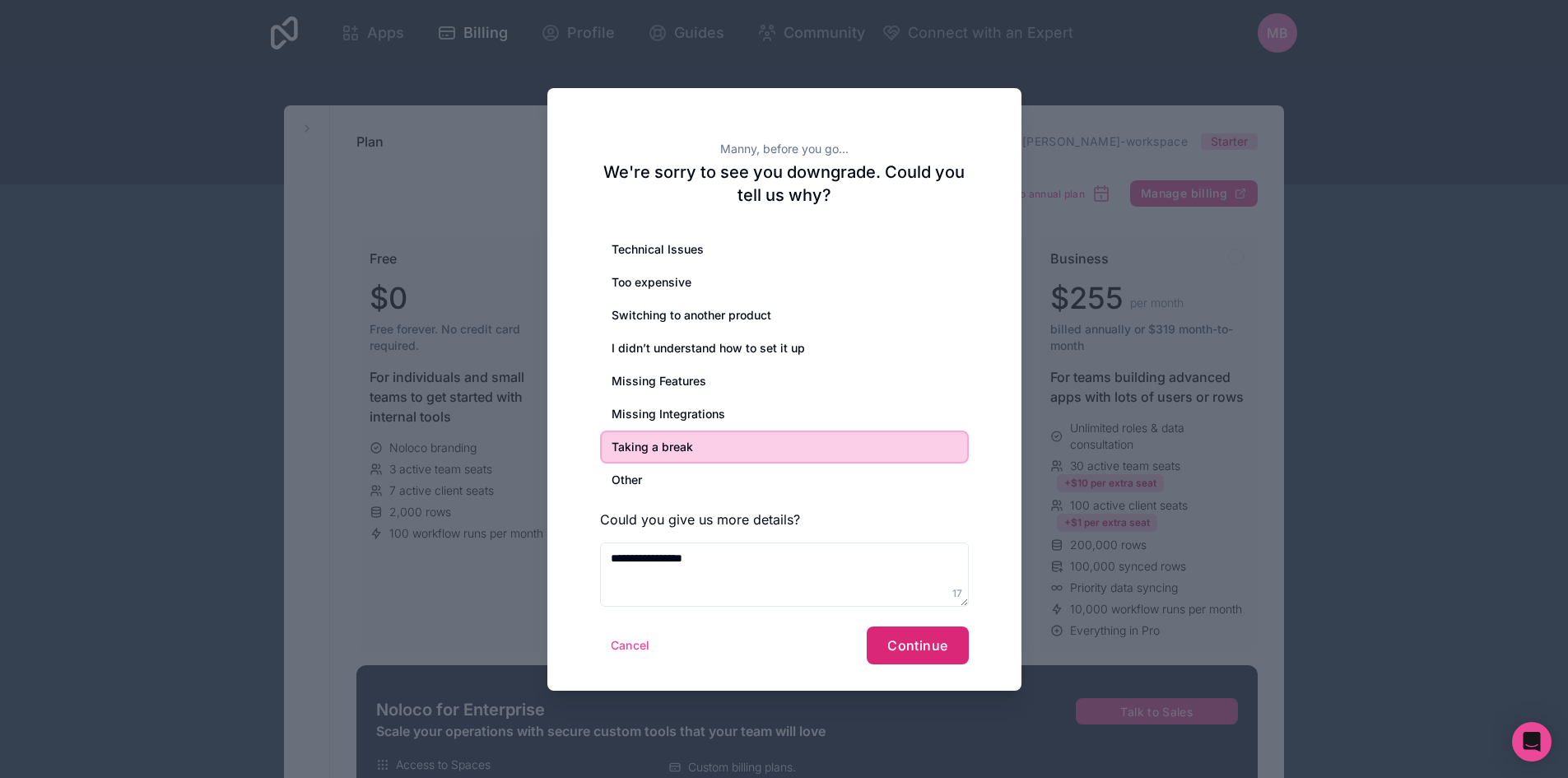
click at [917, 638] on span "Continue" at bounding box center [917, 645] width 60 height 16
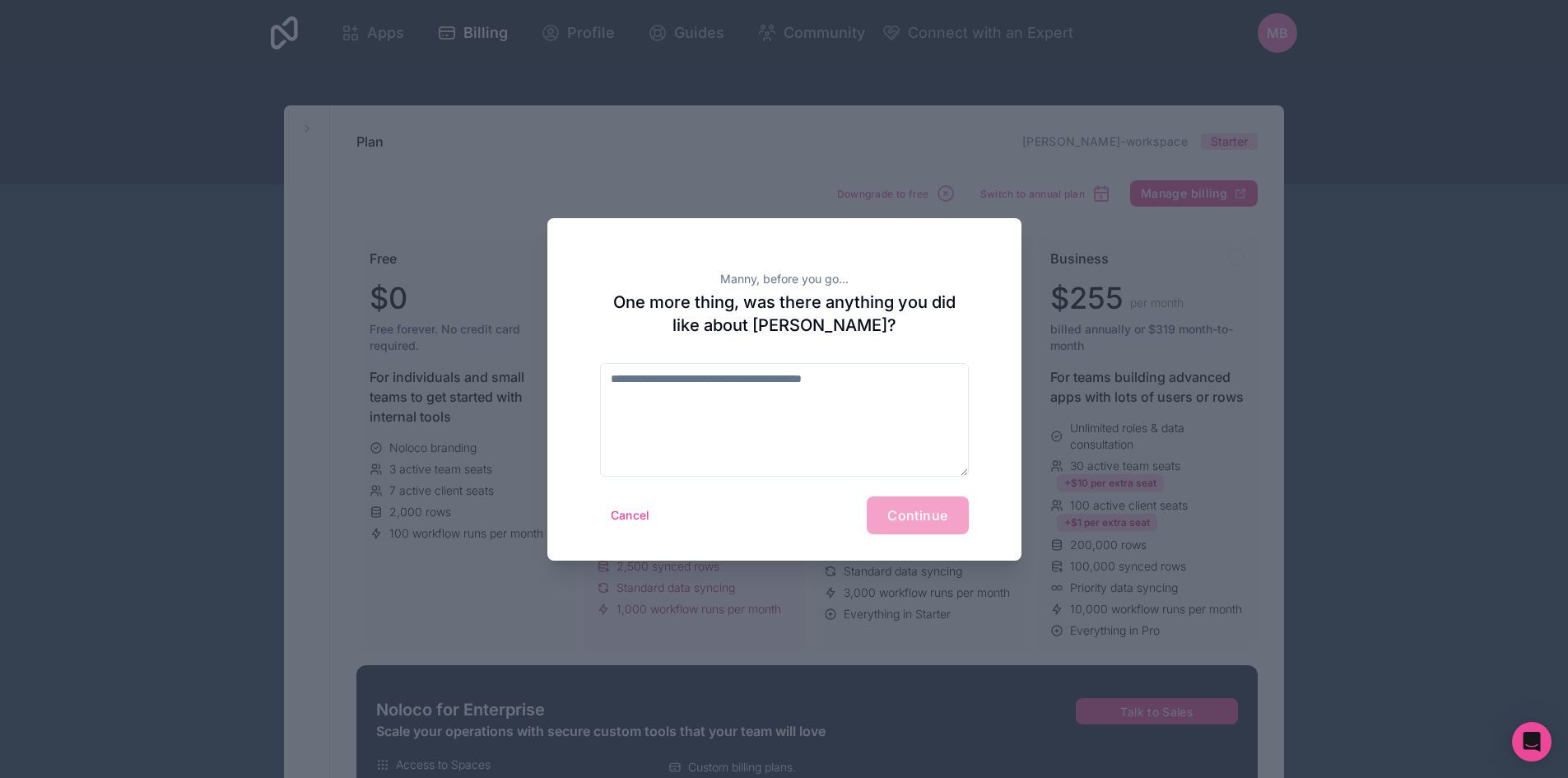
drag, startPoint x: 931, startPoint y: 536, endPoint x: 925, endPoint y: 519, distance: 18.0
click at [932, 536] on div "Manny, before you go... One more thing, was there anything you did like about N…" at bounding box center [784, 389] width 474 height 343
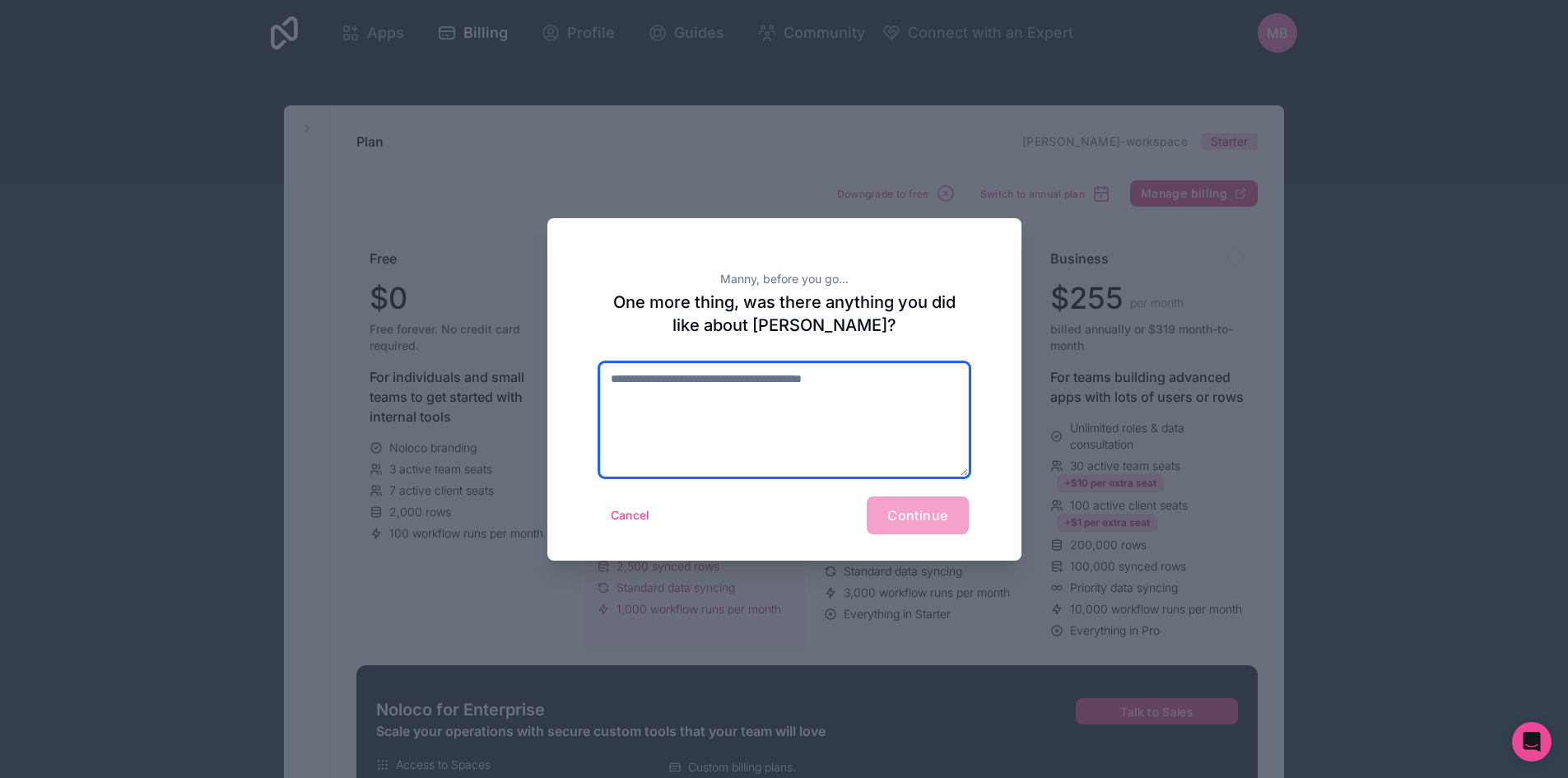
click at [814, 411] on textarea at bounding box center [784, 419] width 369 height 114
type textarea "*"
type textarea "**********"
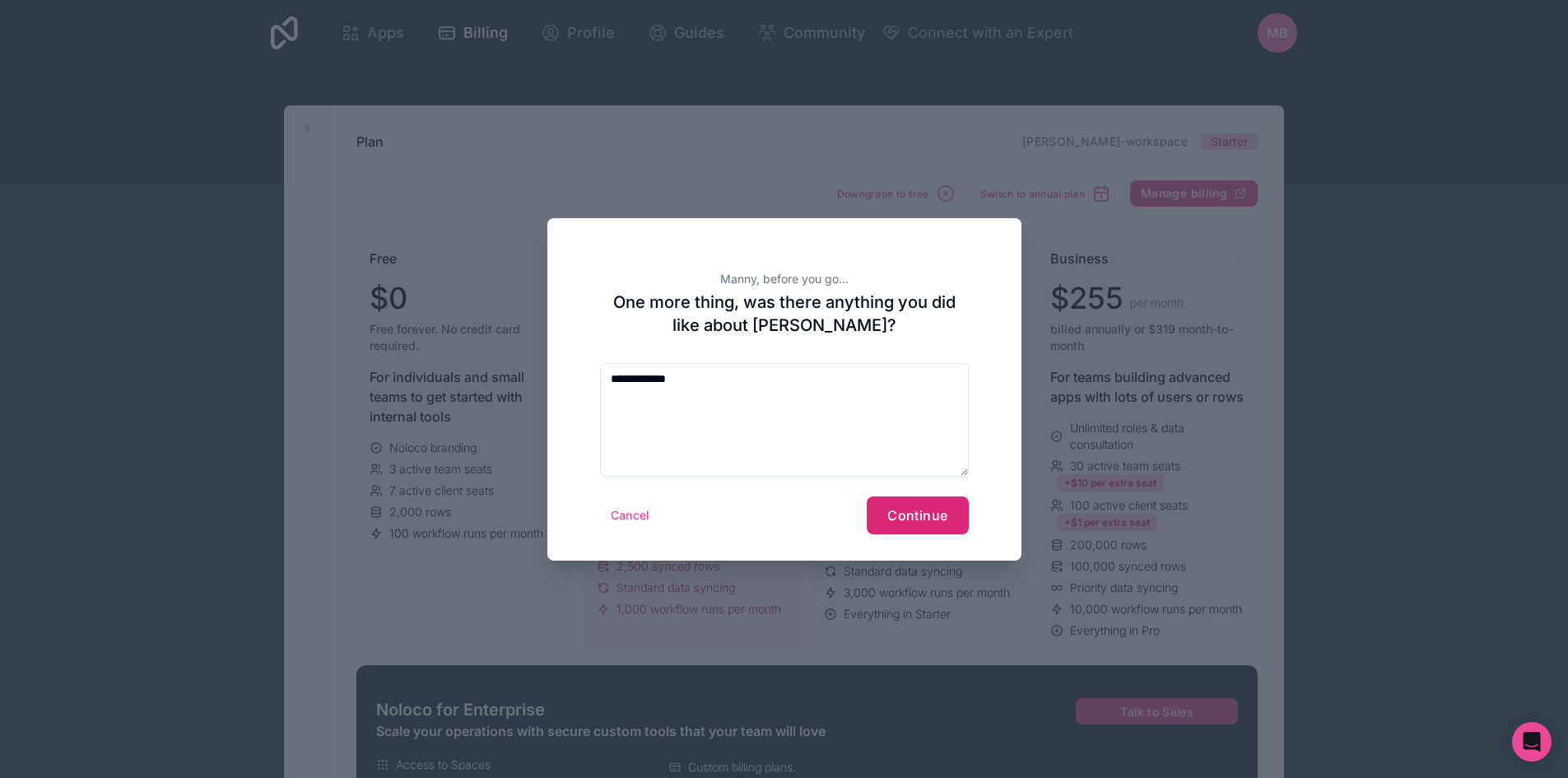
click at [901, 508] on span "Continue" at bounding box center [917, 515] width 60 height 16
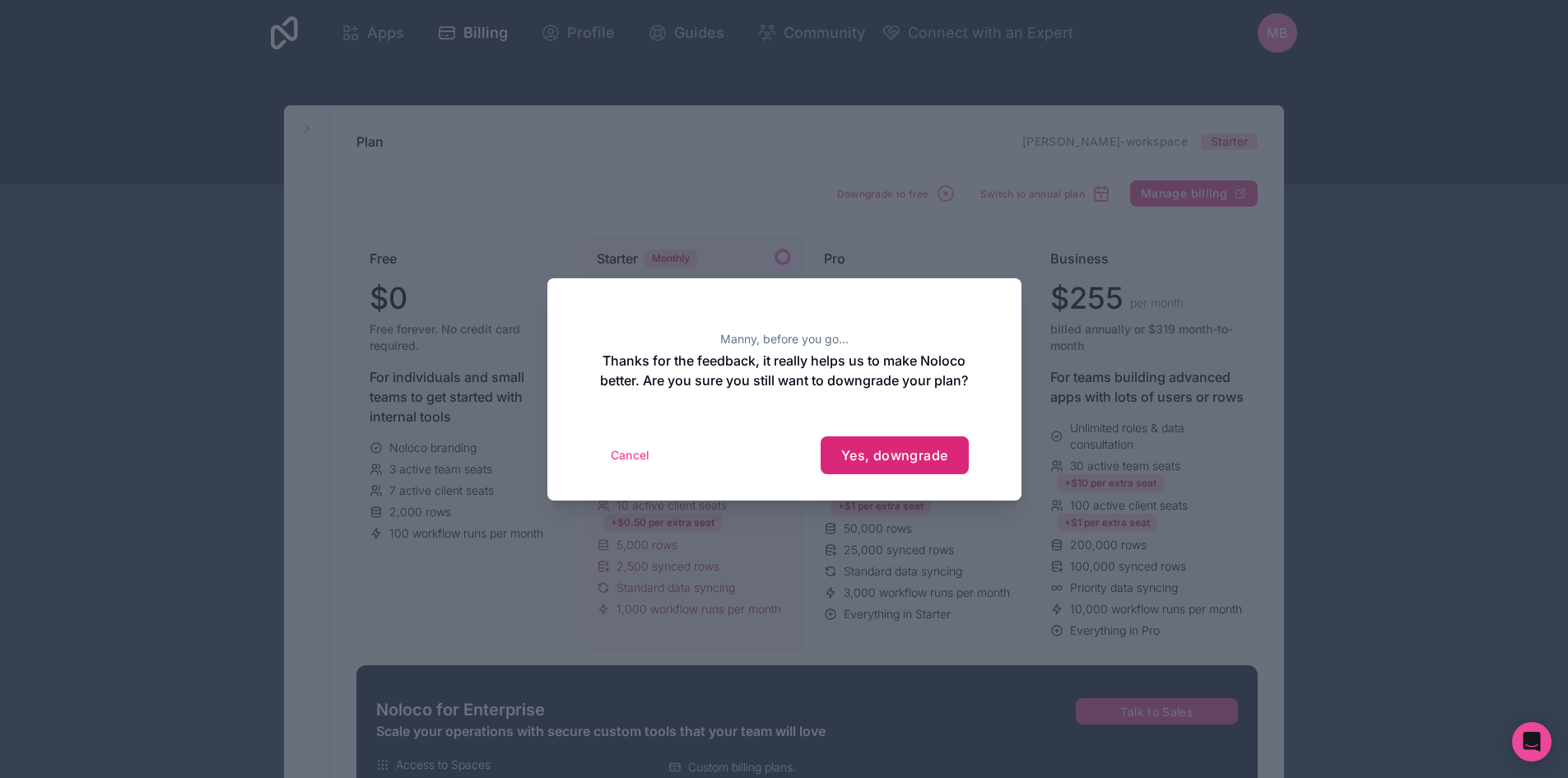
click at [914, 463] on span "Yes, downgrade" at bounding box center [895, 455] width 107 height 16
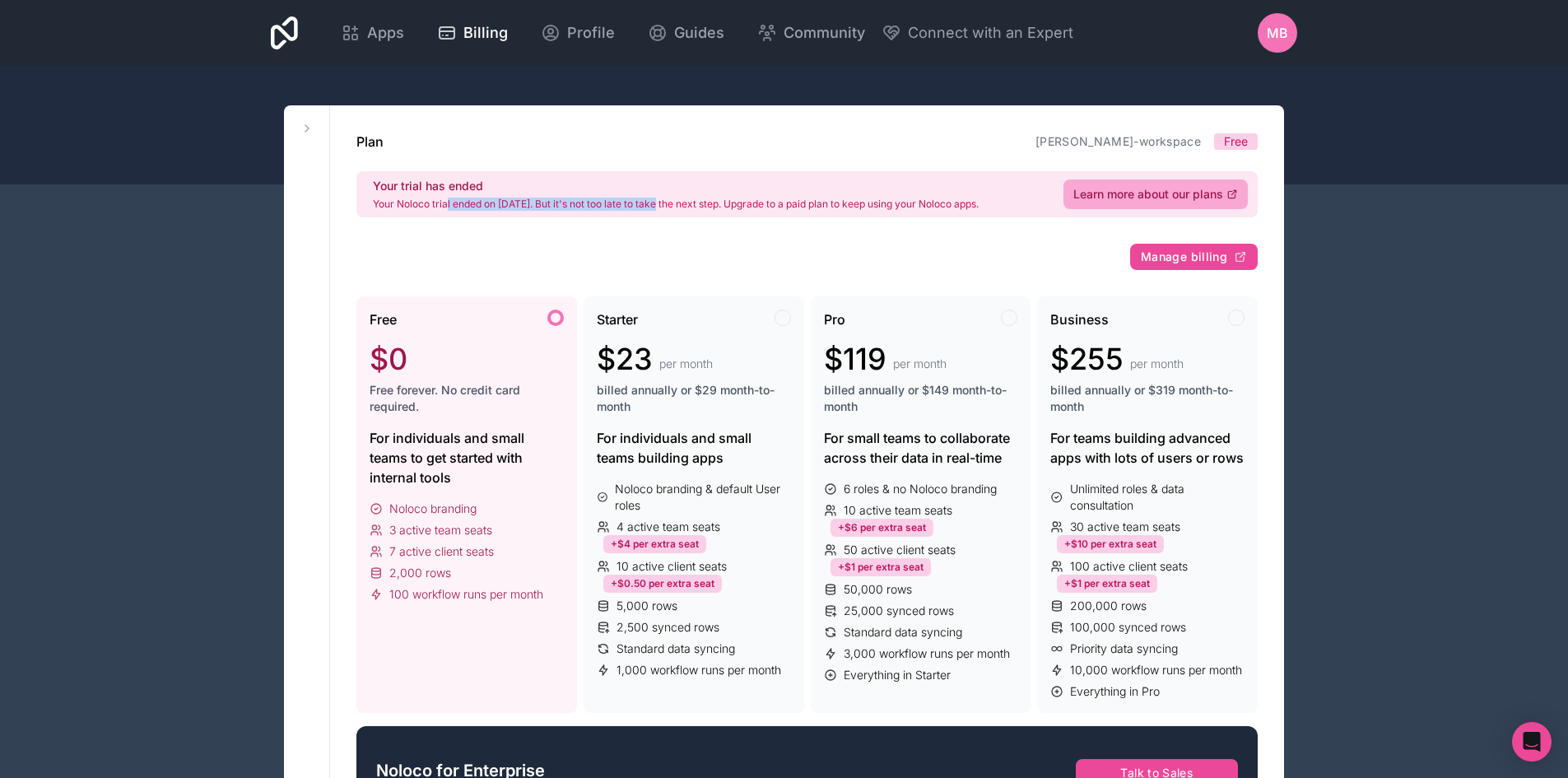
drag, startPoint x: 448, startPoint y: 206, endPoint x: 673, endPoint y: 206, distance: 225.0
click at [660, 206] on p "Your Noloco trial ended on [DATE]. But it's not too late to take the next step.…" at bounding box center [676, 204] width 606 height 13
click at [687, 205] on p "Your Noloco trial ended on [DATE]. But it's not too late to take the next step.…" at bounding box center [676, 204] width 606 height 13
drag, startPoint x: 685, startPoint y: 205, endPoint x: 783, endPoint y: 200, distance: 98.1
click at [783, 200] on p "Your Noloco trial ended on [DATE]. But it's not too late to take the next step.…" at bounding box center [676, 204] width 606 height 13
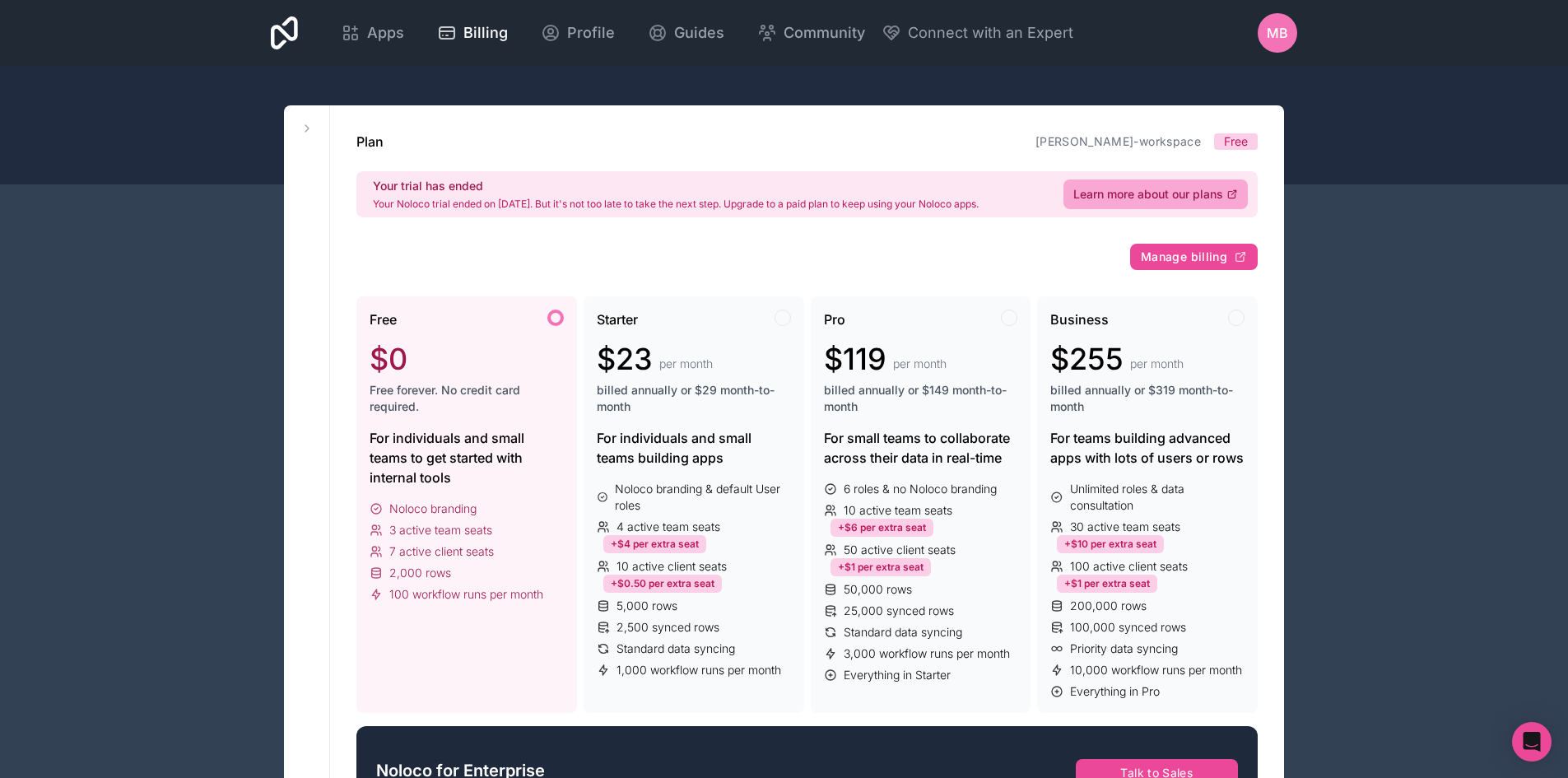
click at [805, 200] on p "Your Noloco trial ended on [DATE]. But it's not too late to take the next step.…" at bounding box center [676, 204] width 606 height 13
drag, startPoint x: 791, startPoint y: 207, endPoint x: 902, endPoint y: 209, distance: 111.0
click at [897, 209] on p "Your Noloco trial ended on [DATE]. But it's not too late to take the next step.…" at bounding box center [676, 204] width 606 height 13
click at [915, 207] on p "Your Noloco trial ended on [DATE]. But it's not too late to take the next step.…" at bounding box center [676, 204] width 606 height 13
